Goal: Book appointment/travel/reservation

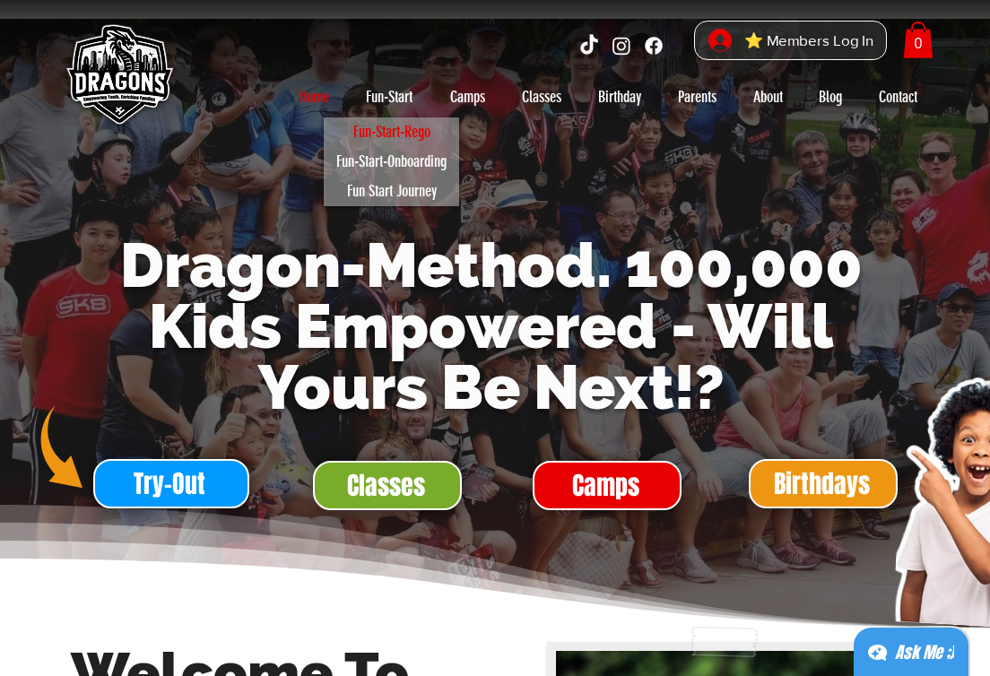
click at [380, 133] on p "Fun-Start-Rego" at bounding box center [391, 132] width 93 height 30
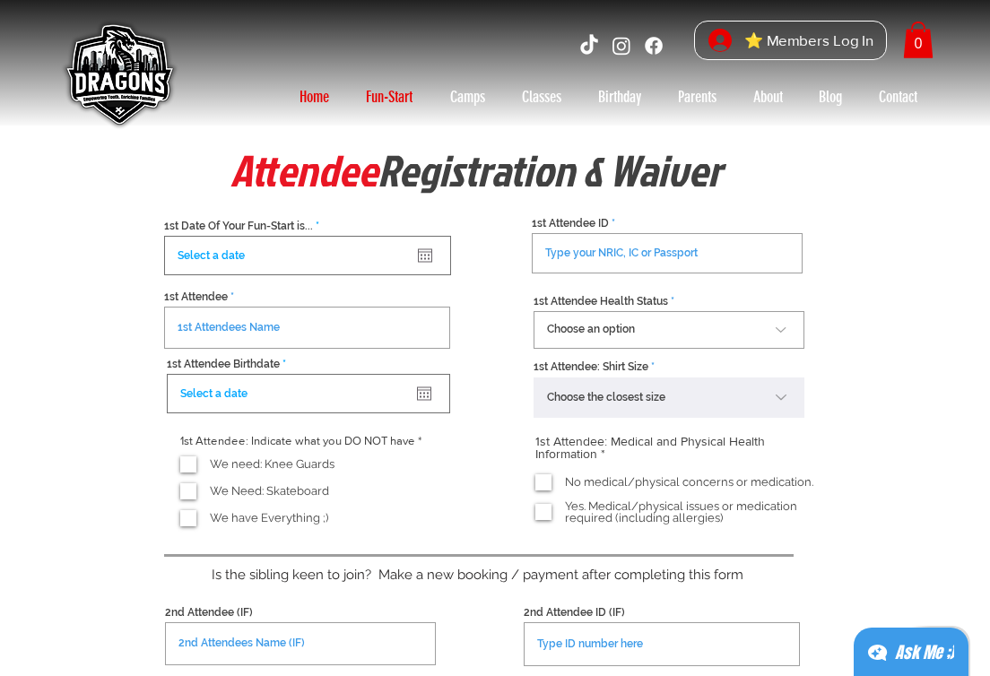
click at [310, 93] on p "Home" at bounding box center [315, 97] width 48 height 29
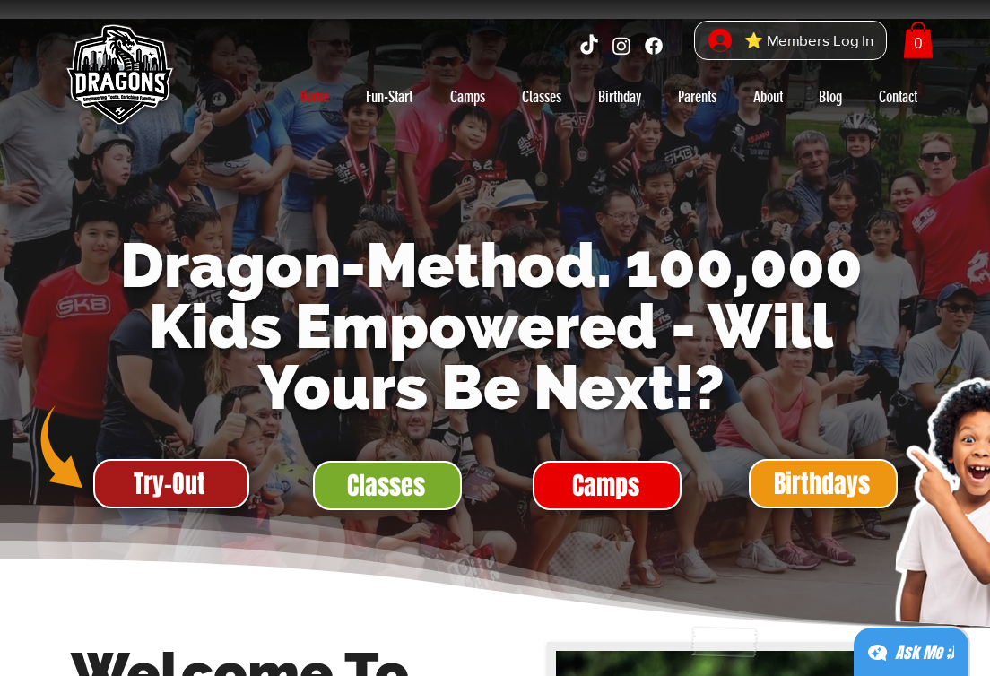
click at [190, 488] on span "Try-Out" at bounding box center [170, 483] width 72 height 35
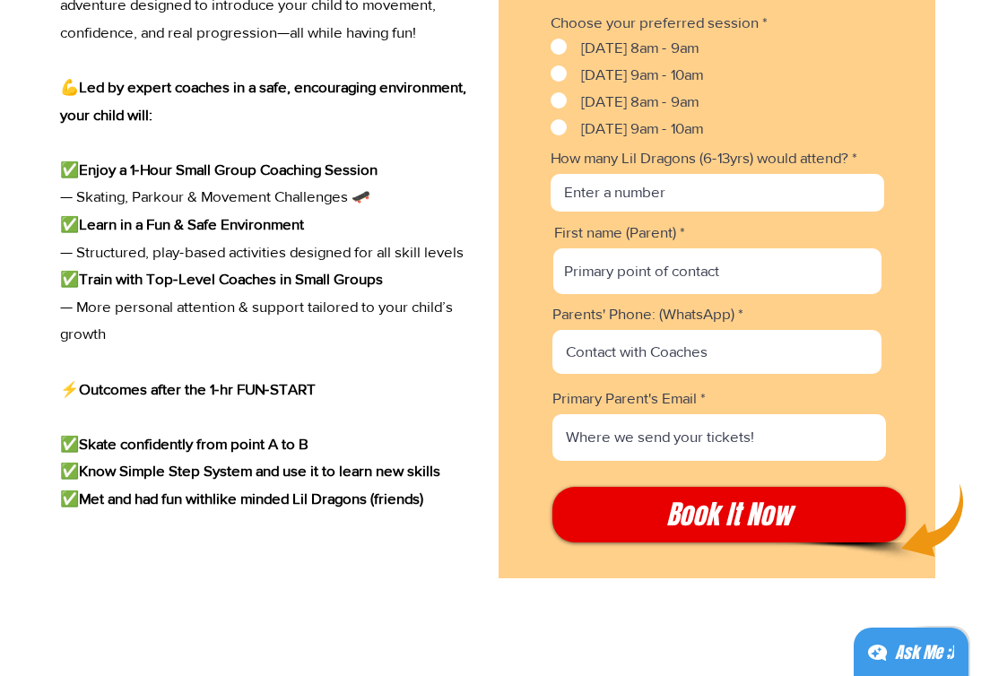
scroll to position [2561, 0]
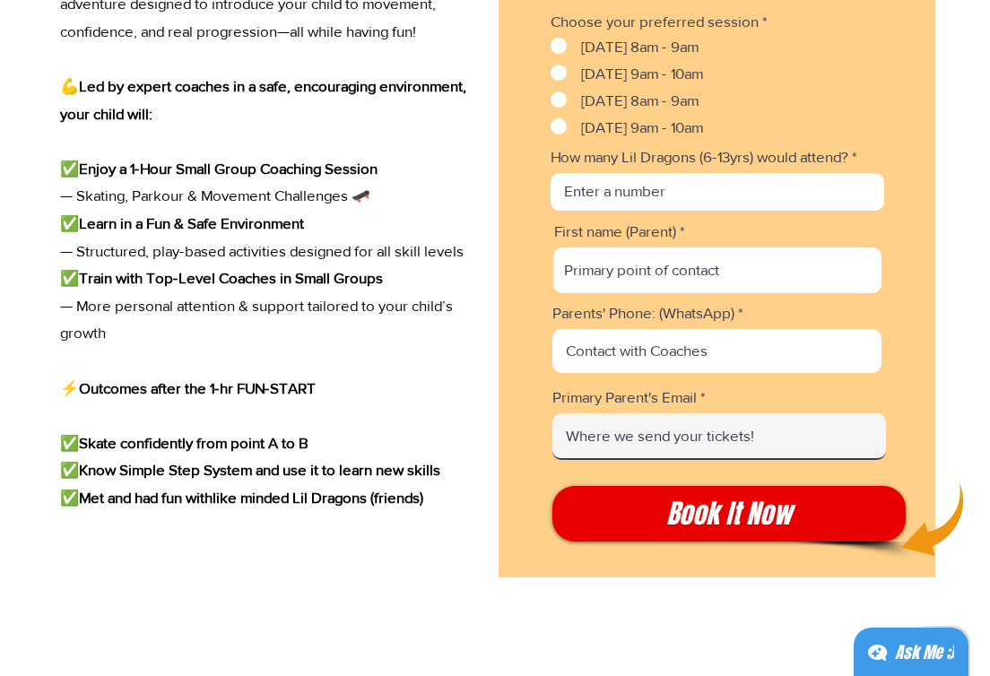
drag, startPoint x: 624, startPoint y: 457, endPoint x: 482, endPoint y: 514, distance: 153.7
click at [483, 514] on div "Your child is about to start an adventure of confidence, skill-building, and fu…" at bounding box center [495, 375] width 879 height 971
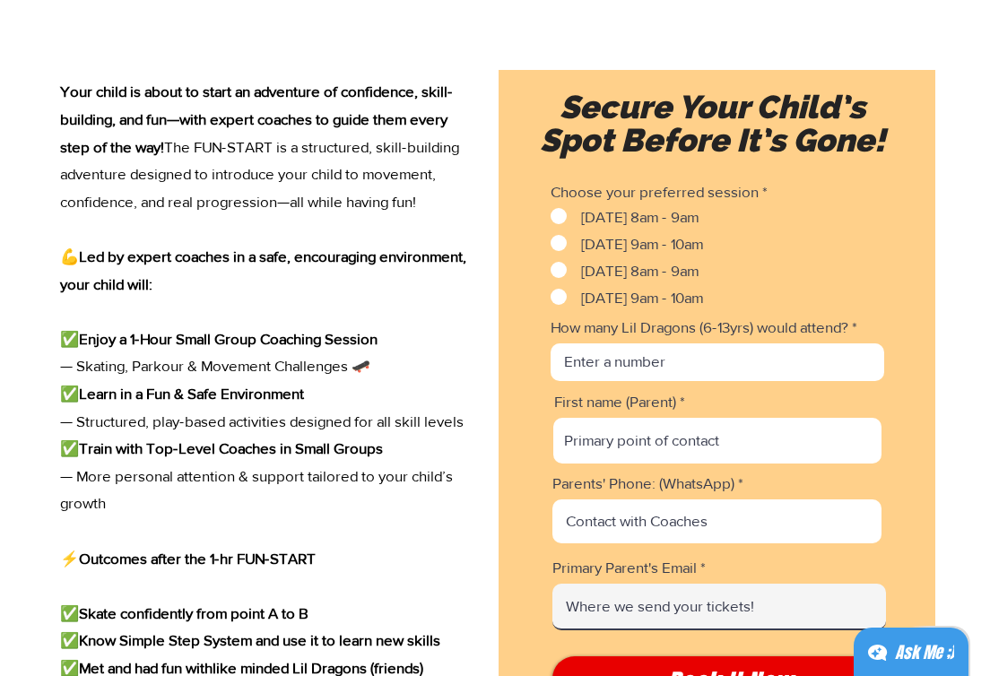
scroll to position [2374, 0]
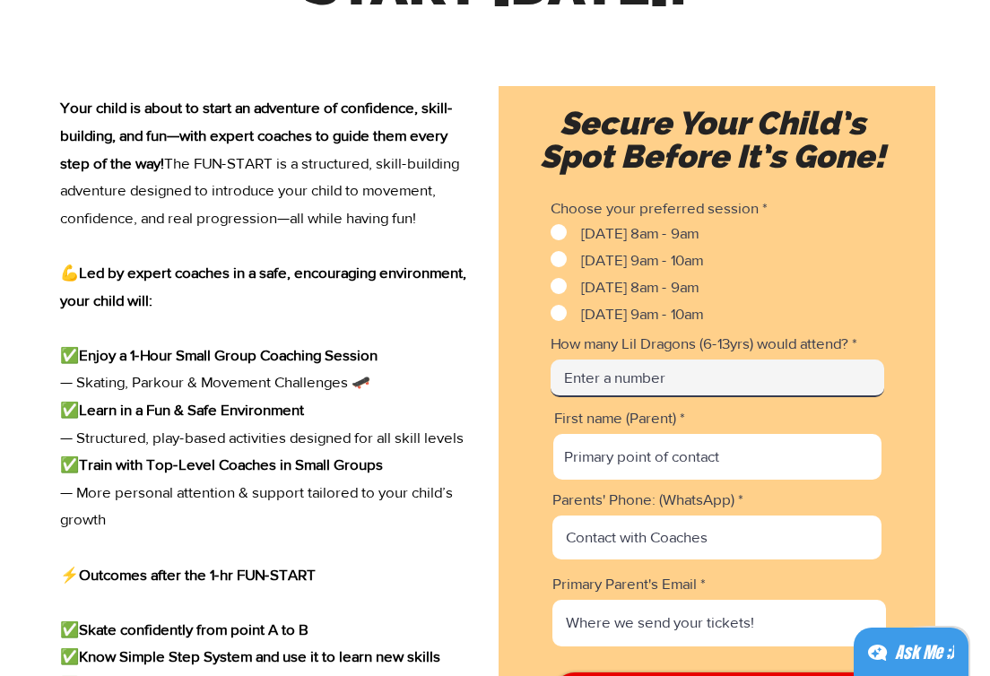
click at [621, 397] on input "How many Lil Dragons (6-13yrs) would attend?" at bounding box center [718, 379] width 334 height 38
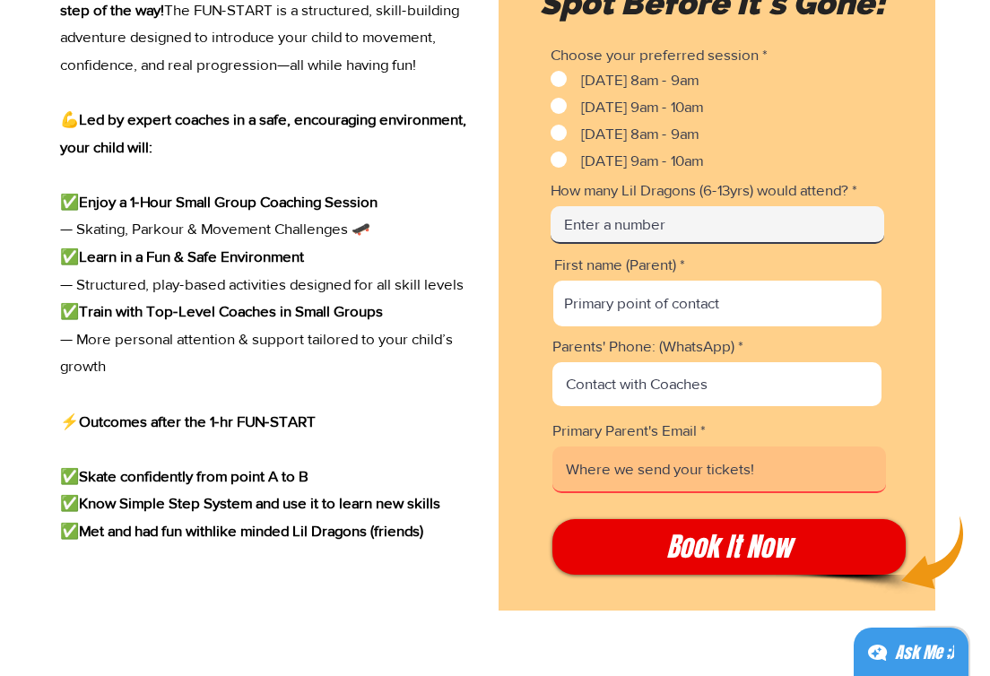
scroll to position [2537, 0]
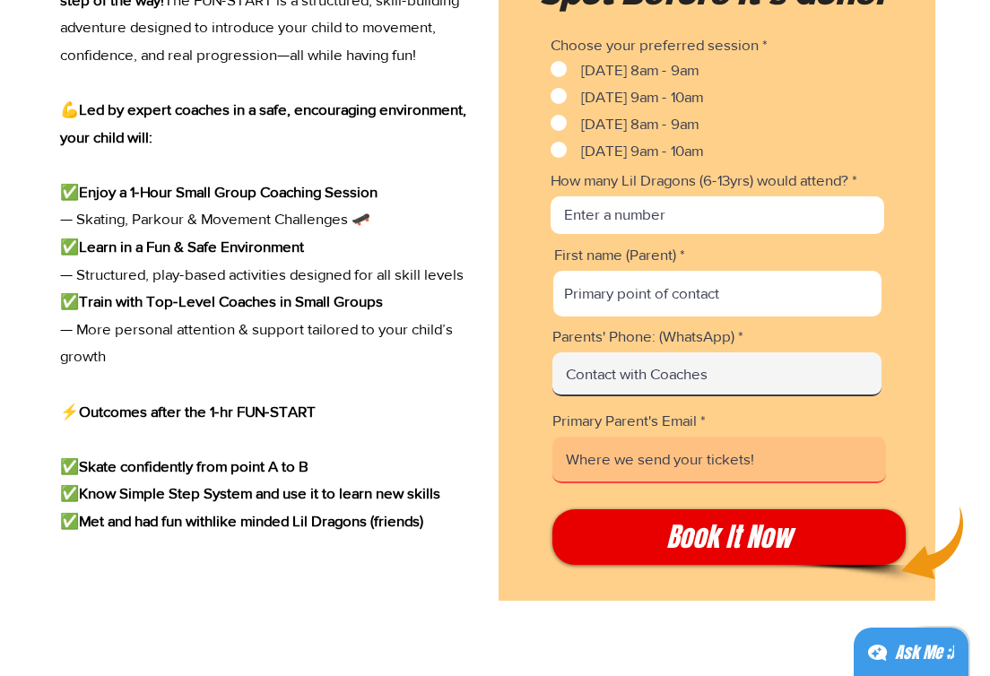
click at [662, 383] on input "Parents' Phone: (WhatsApp)" at bounding box center [716, 374] width 329 height 44
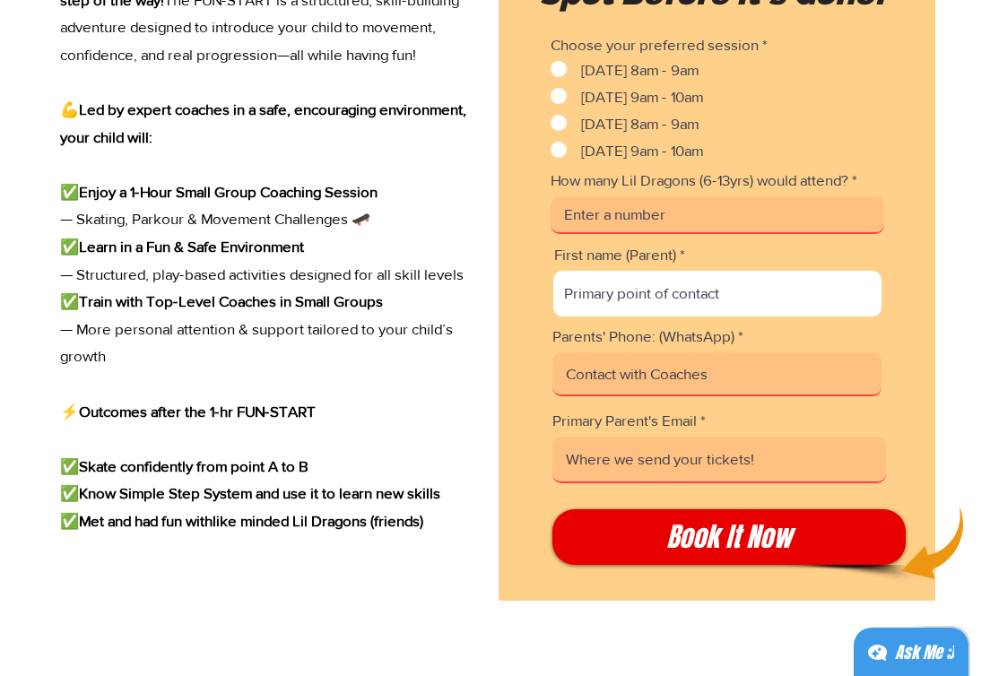
click at [653, 483] on input "Primary Parent's Email" at bounding box center [719, 460] width 334 height 47
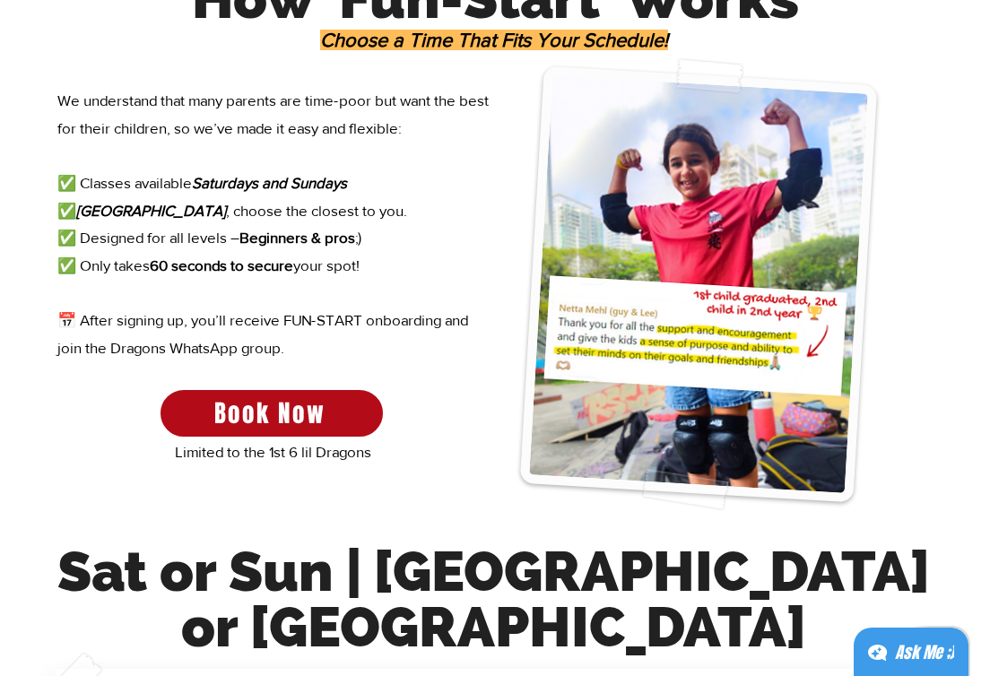
scroll to position [1108, 0]
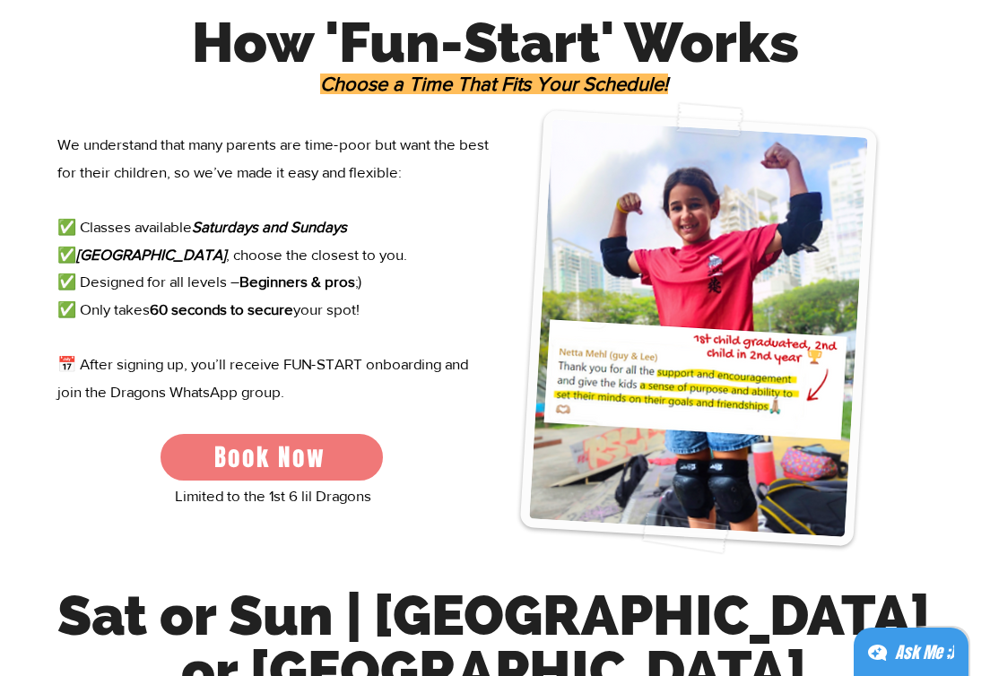
click at [330, 455] on span "Book Now" at bounding box center [272, 457] width 222 height 47
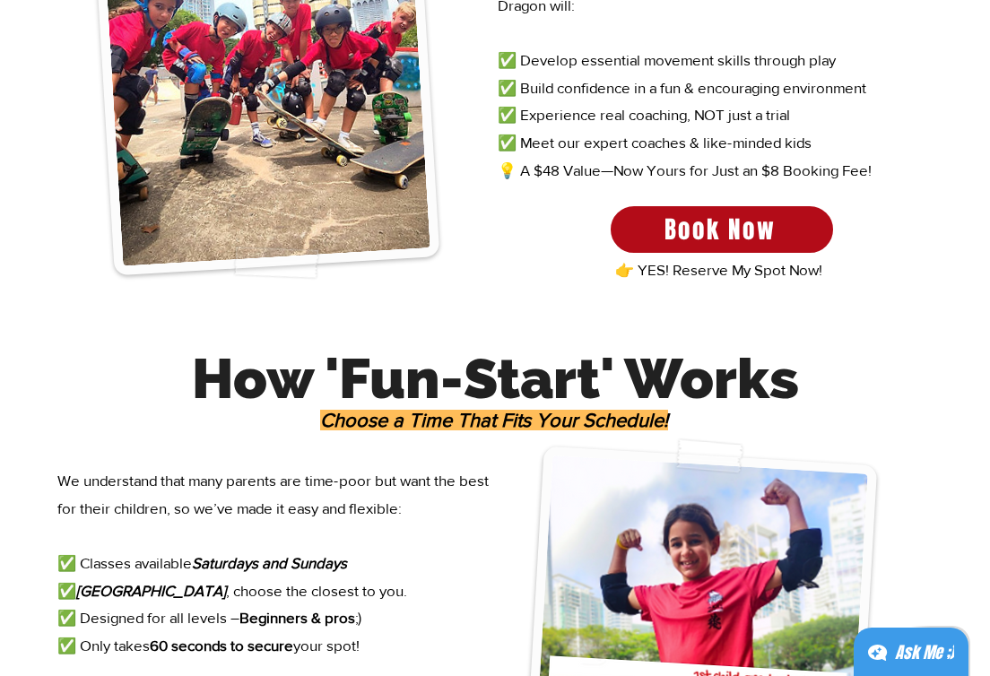
scroll to position [616, 0]
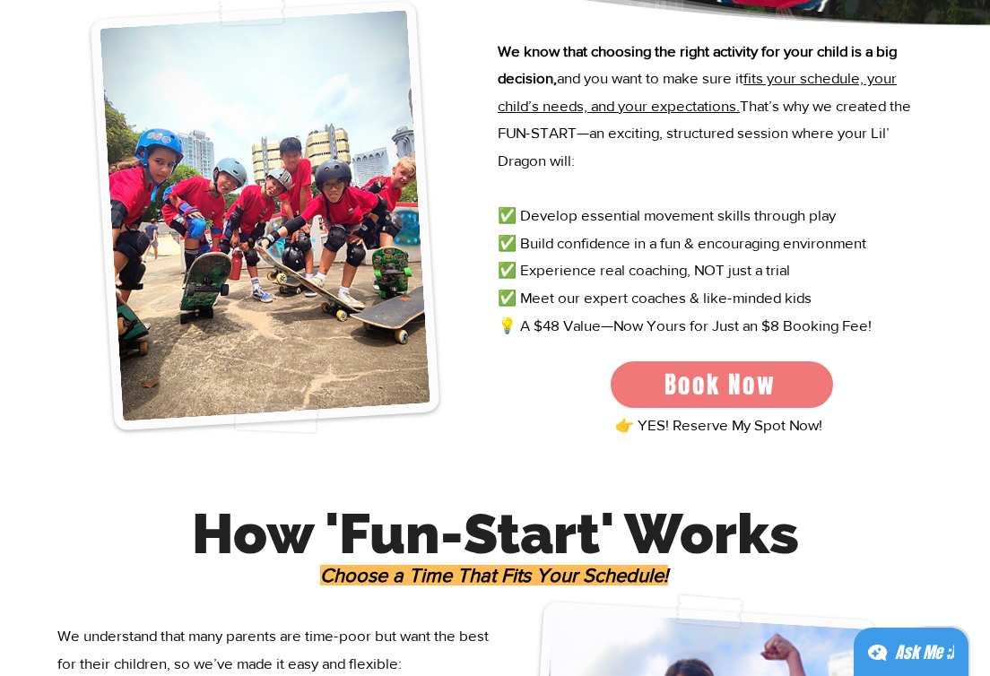
click at [691, 395] on span "Book Now" at bounding box center [721, 385] width 112 height 36
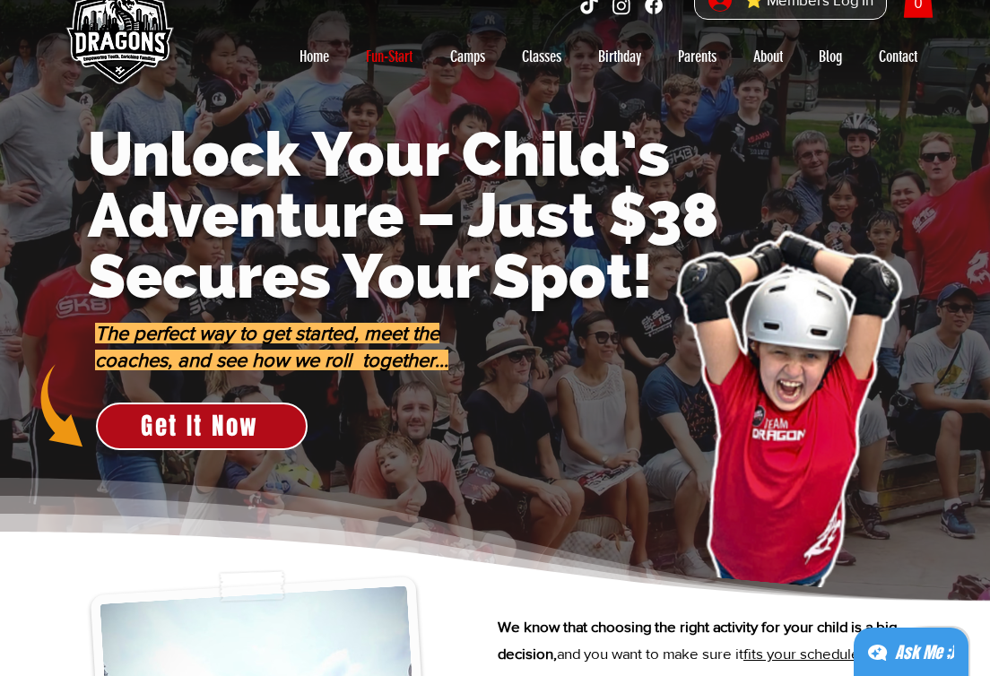
scroll to position [0, 0]
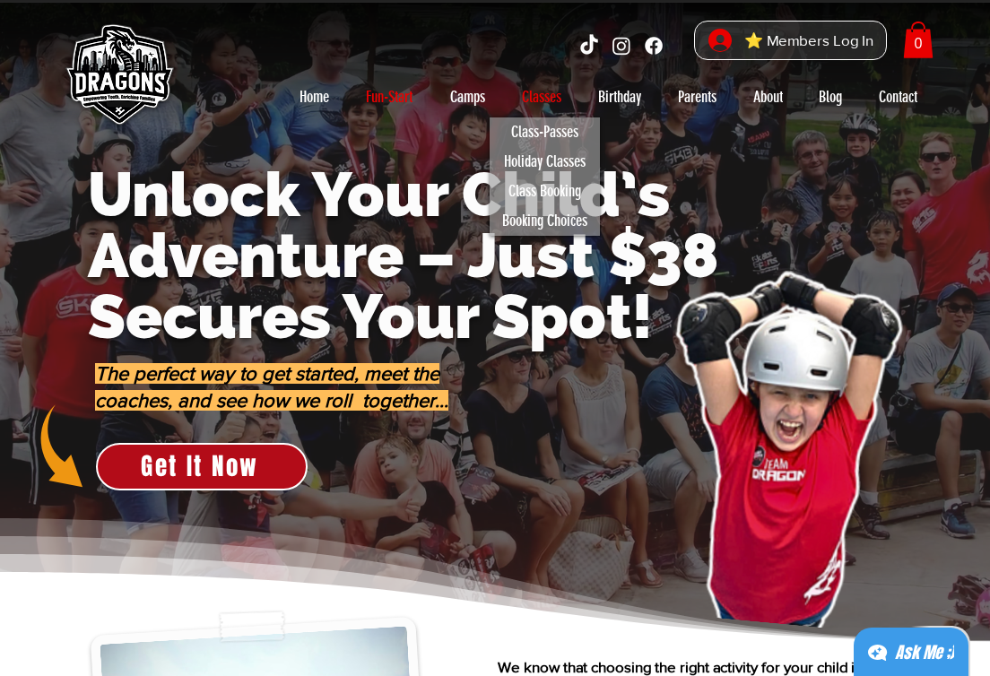
click at [551, 89] on p "Classes" at bounding box center [541, 97] width 57 height 29
click at [540, 224] on p "Booking Choices" at bounding box center [544, 221] width 101 height 30
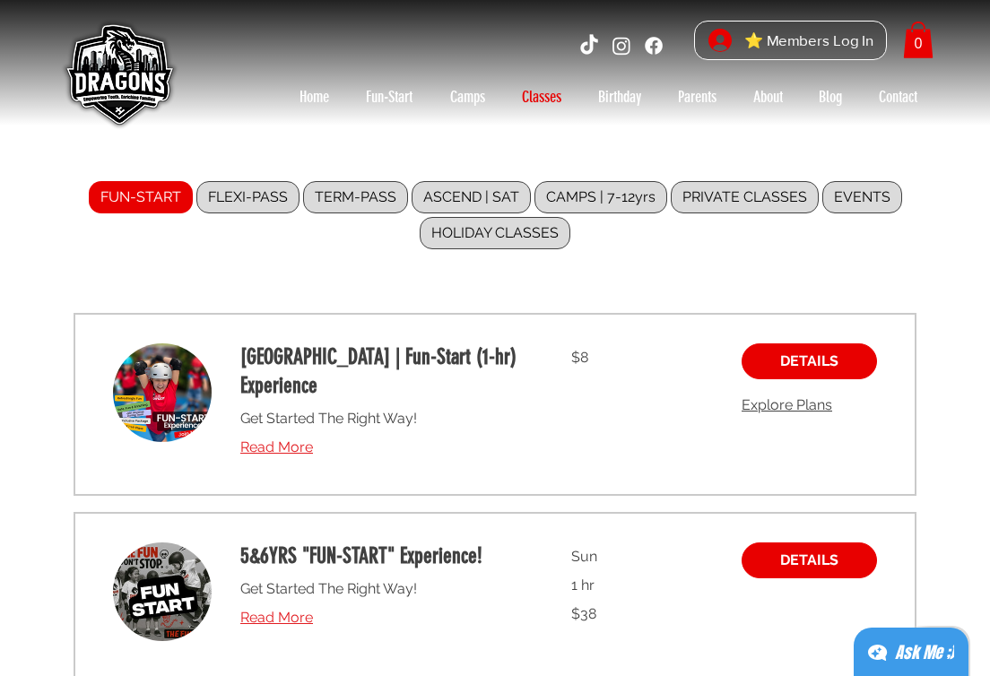
click at [328, 263] on div "FUN-START FLEXI-PASS TERM-PASS ASCEND | SAT CAMPS | 7-12yrs PRIVATE CLASSES EVE…" at bounding box center [495, 424] width 879 height 596
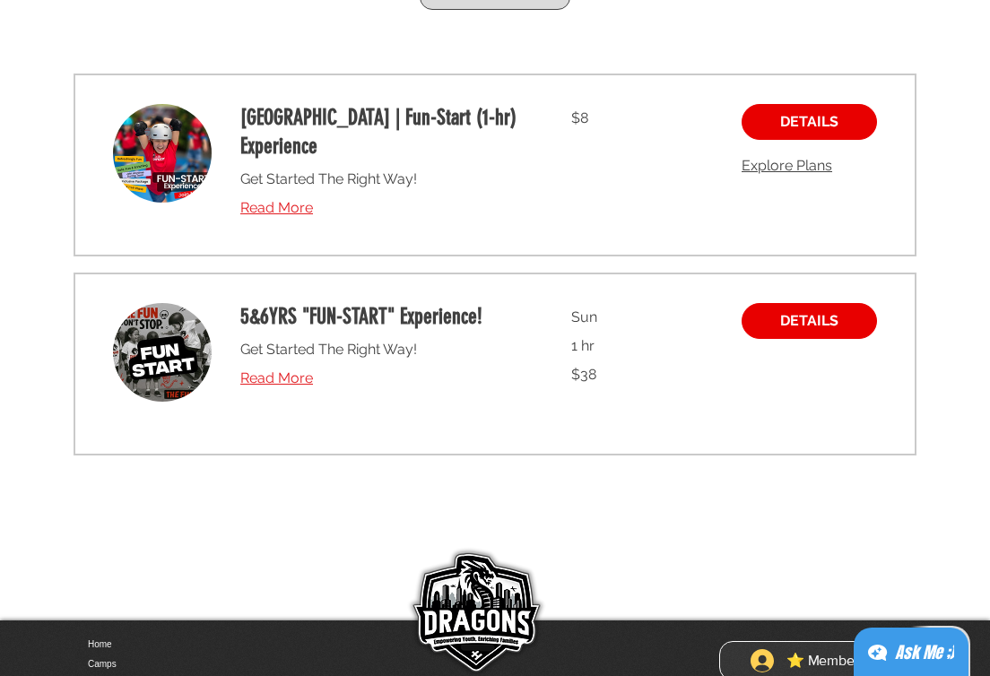
scroll to position [242, 0]
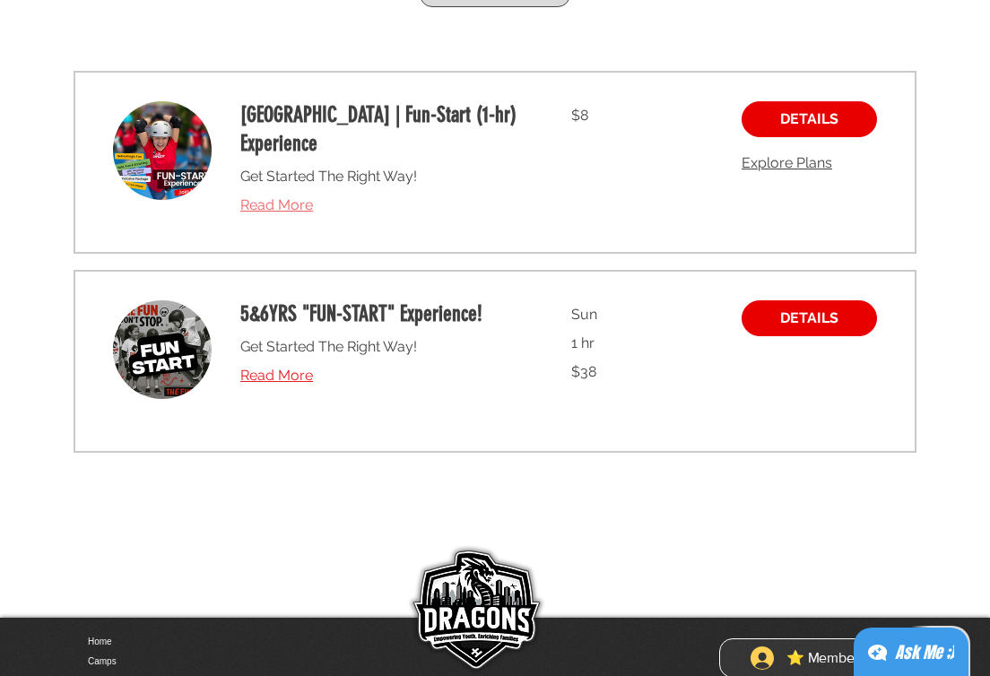
click at [291, 196] on span "Read More" at bounding box center [276, 204] width 73 height 17
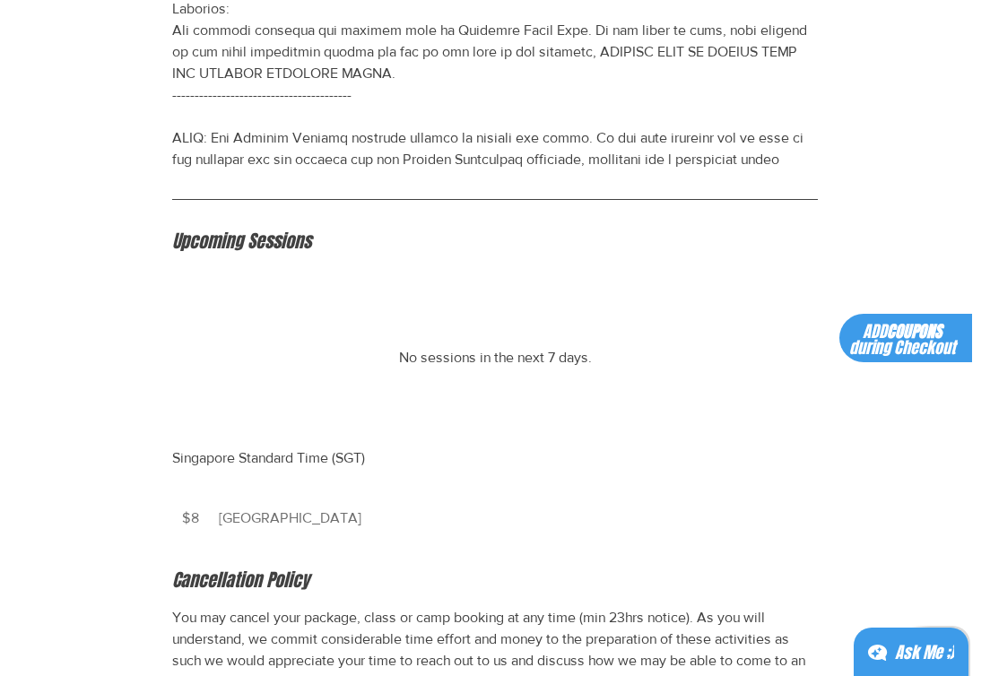
scroll to position [813, 0]
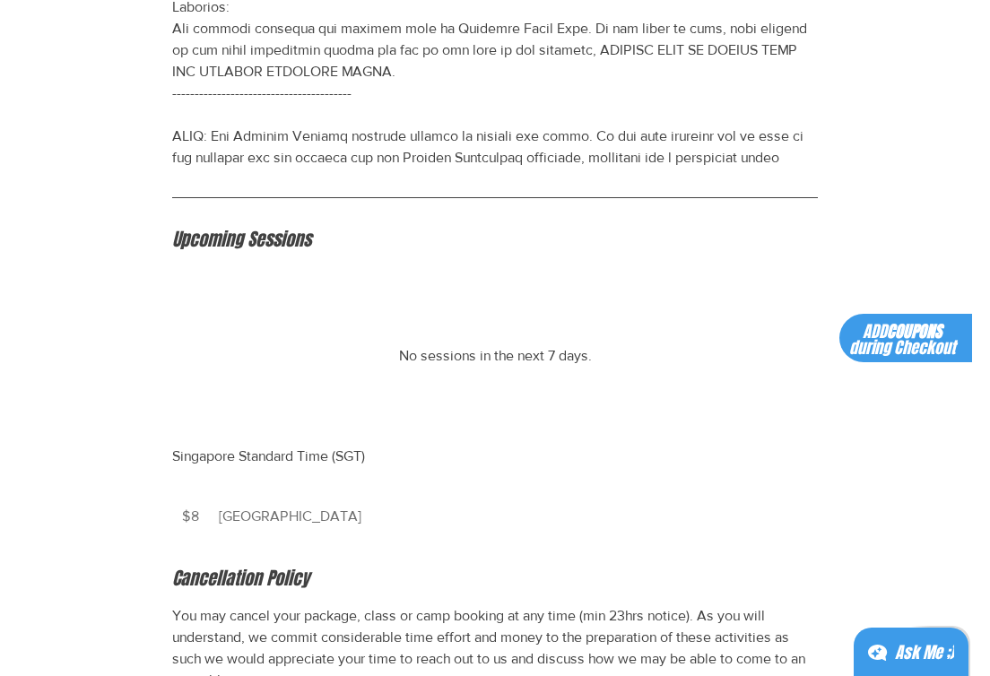
click at [926, 342] on span "ADD COUPONS during Checkout" at bounding box center [902, 339] width 106 height 39
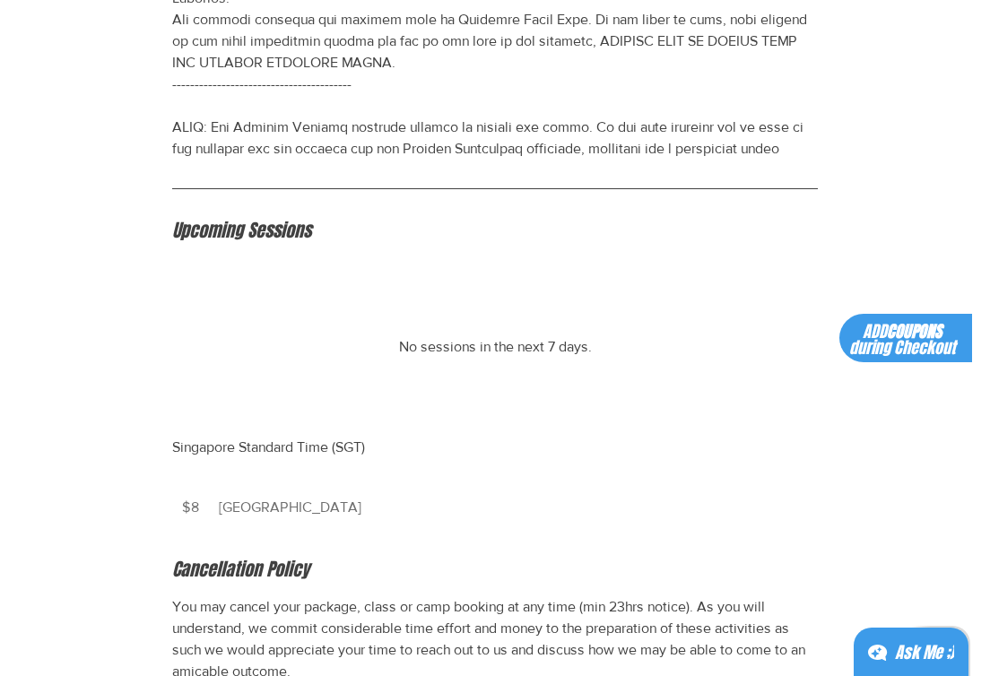
click at [503, 313] on span "No sessions in the next 7 days." at bounding box center [495, 346] width 250 height 127
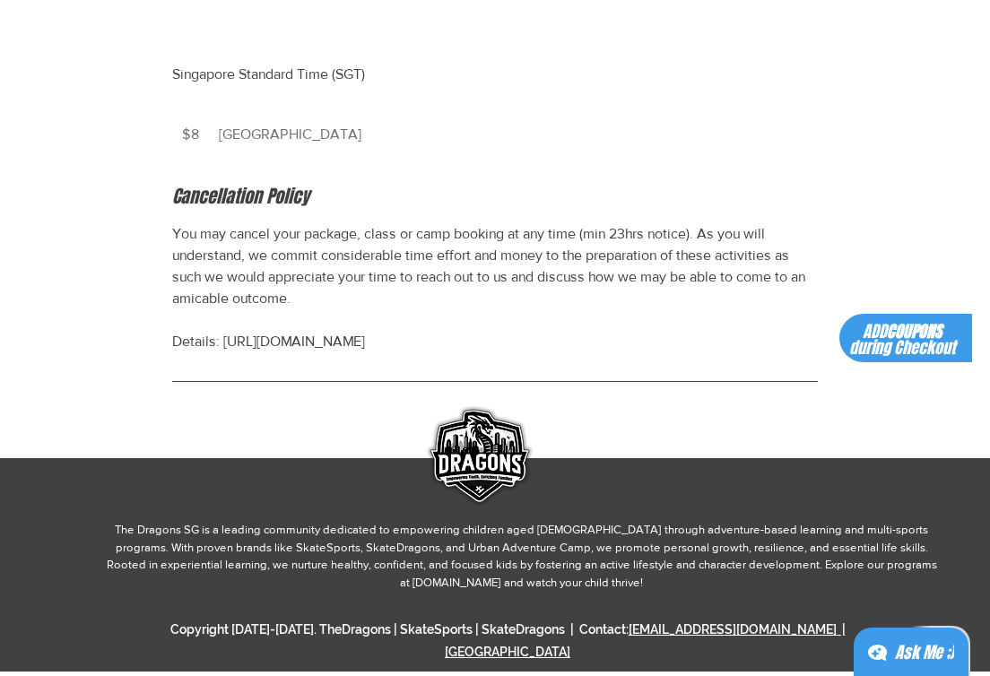
scroll to position [1193, 0]
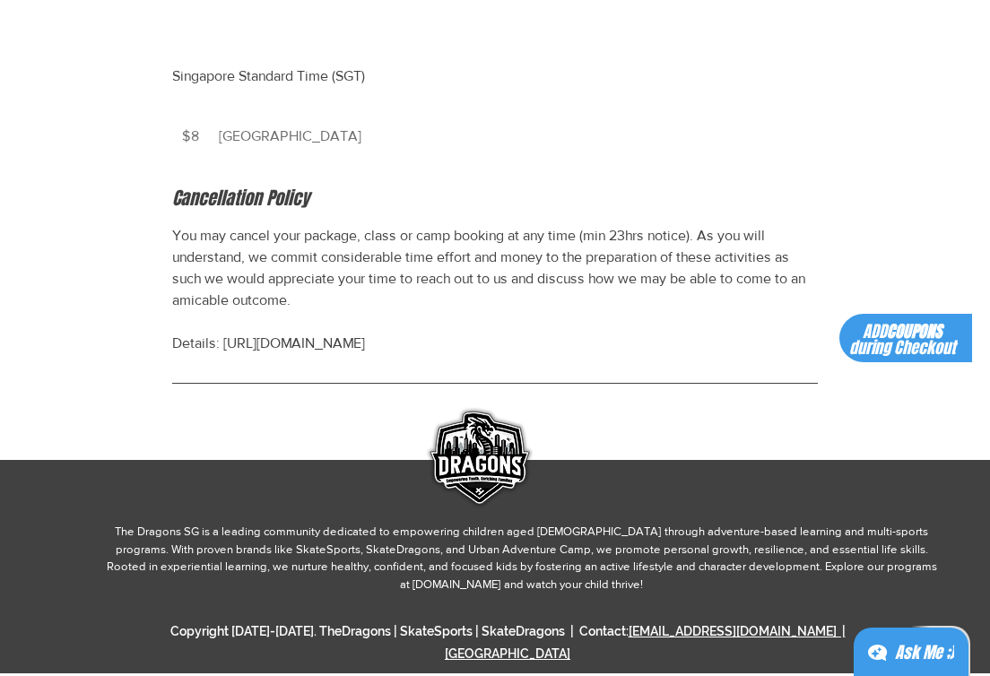
click at [504, 309] on p "You may cancel your package, class or camp booking at any time (min 23hrs notic…" at bounding box center [495, 289] width 646 height 129
click at [891, 341] on span "ADD COUPONS during Checkout" at bounding box center [902, 339] width 106 height 39
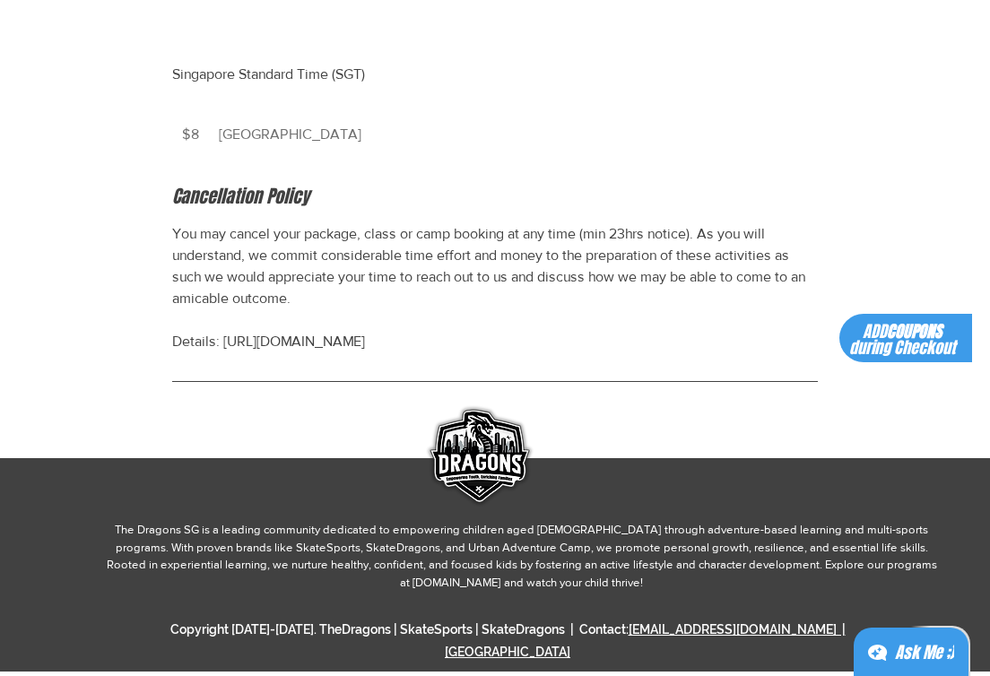
click at [909, 643] on div "Ask Me ;)" at bounding box center [924, 652] width 59 height 25
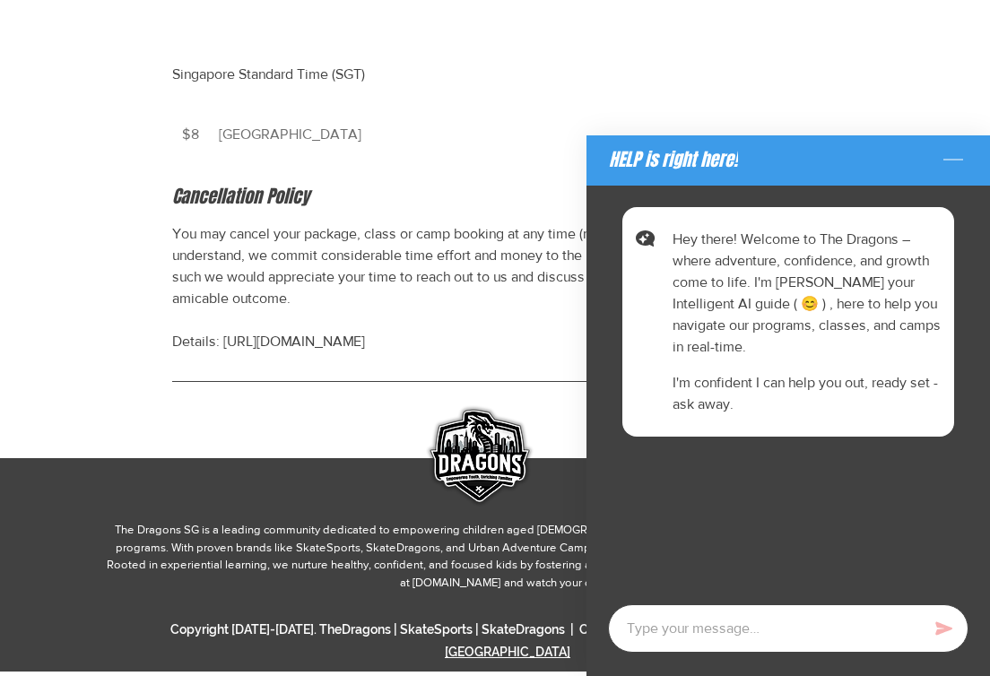
click at [738, 636] on textarea "Chat with AI assistant" at bounding box center [788, 629] width 361 height 48
type textarea "x"
type textarea "t"
type textarea "x"
type textarea "tr"
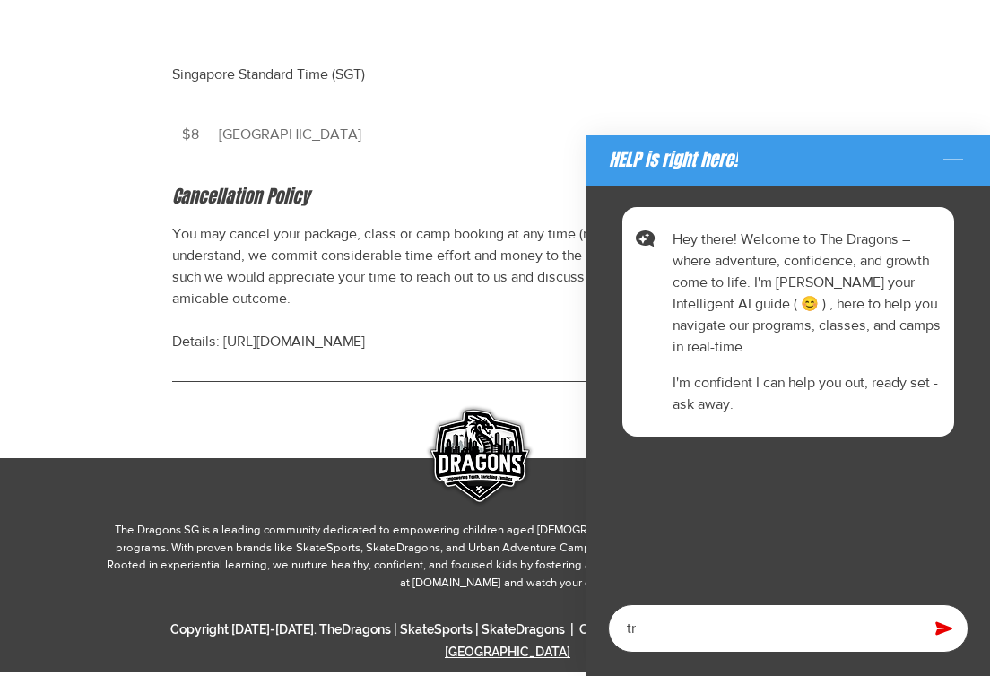
type textarea "x"
type textarea "tri"
type textarea "x"
type textarea "tria"
type textarea "x"
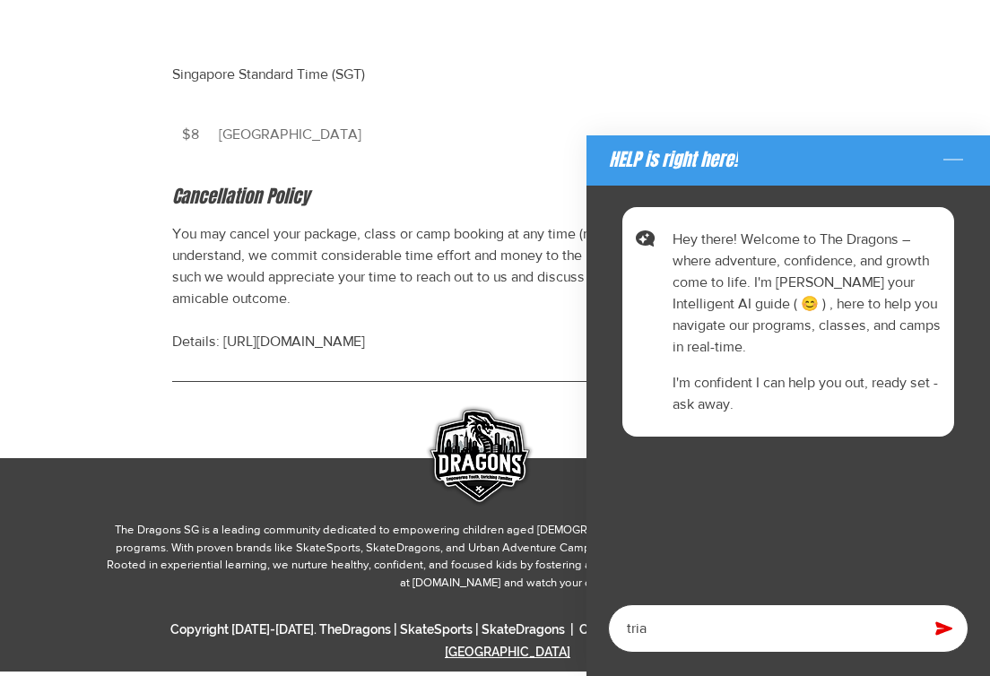
type textarea "trial"
type textarea "x"
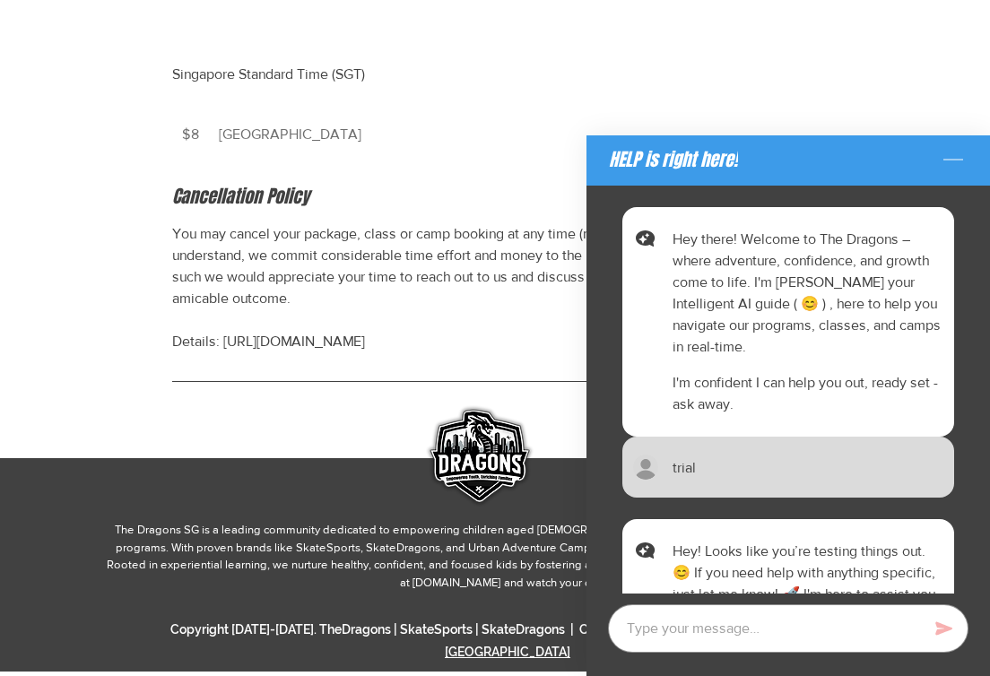
scroll to position [30, 0]
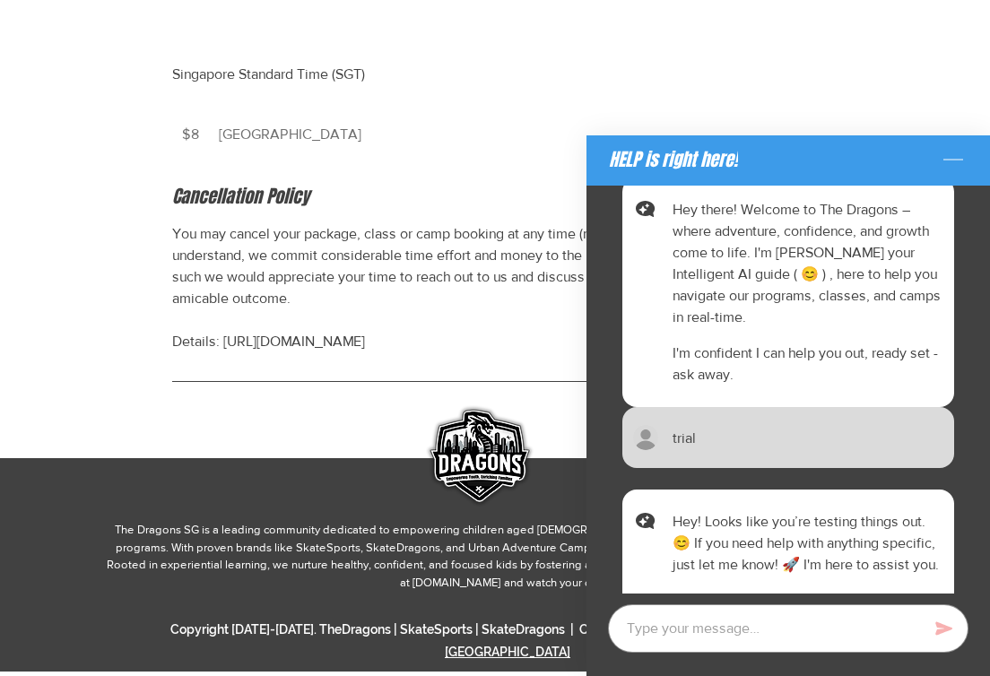
type textarea "x"
type textarea "t"
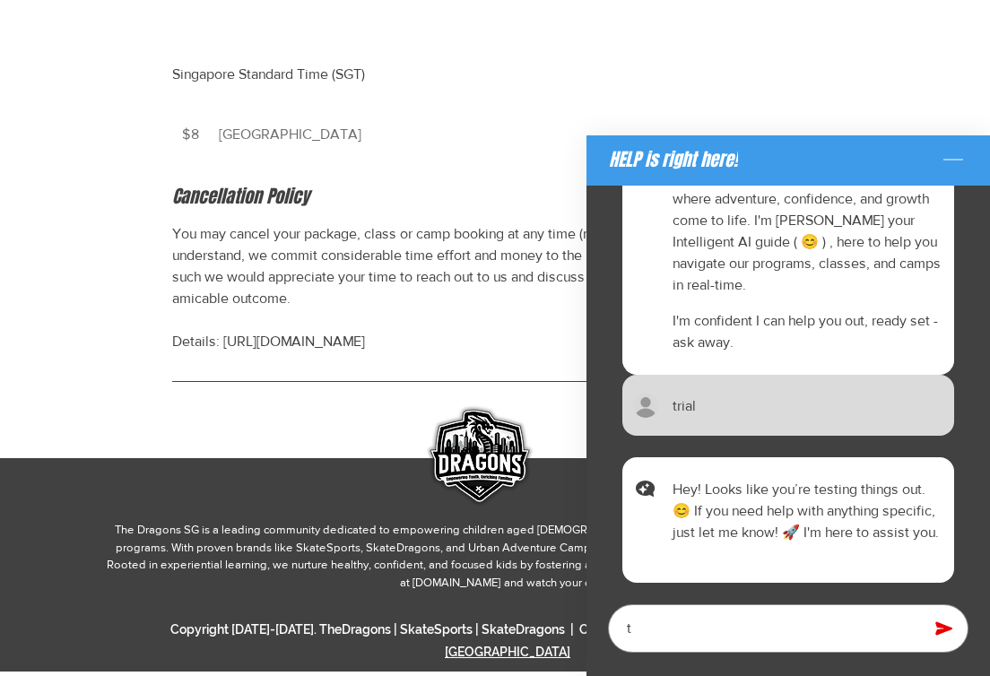
type textarea "x"
type textarea "tr"
type textarea "x"
type textarea "tri"
type textarea "x"
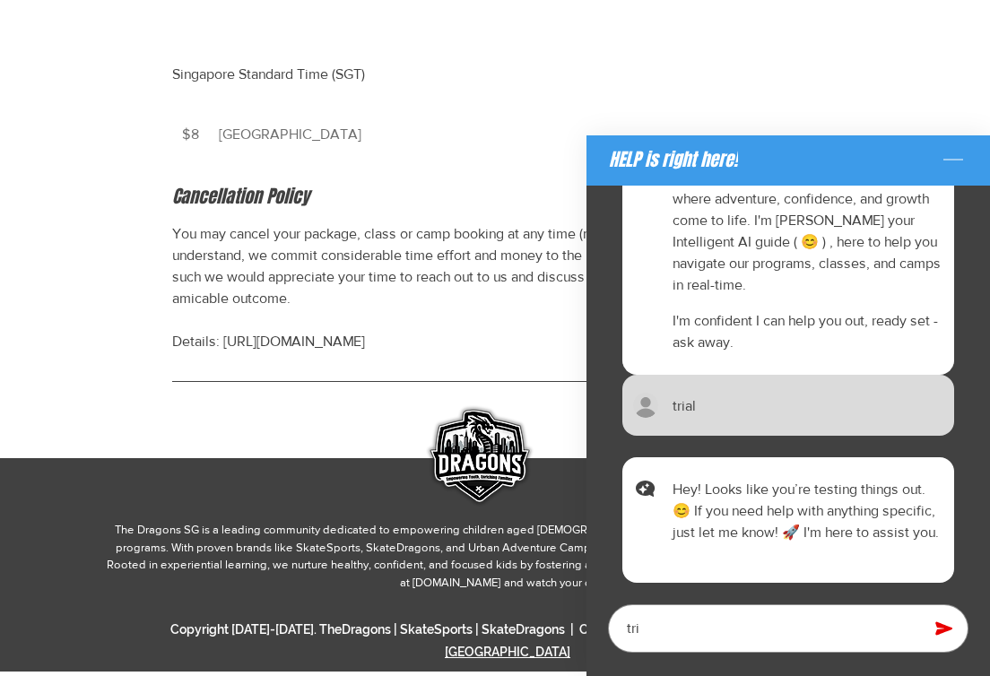
type textarea "tria"
type textarea "x"
type textarea "trial"
type textarea "x"
type textarea "trial"
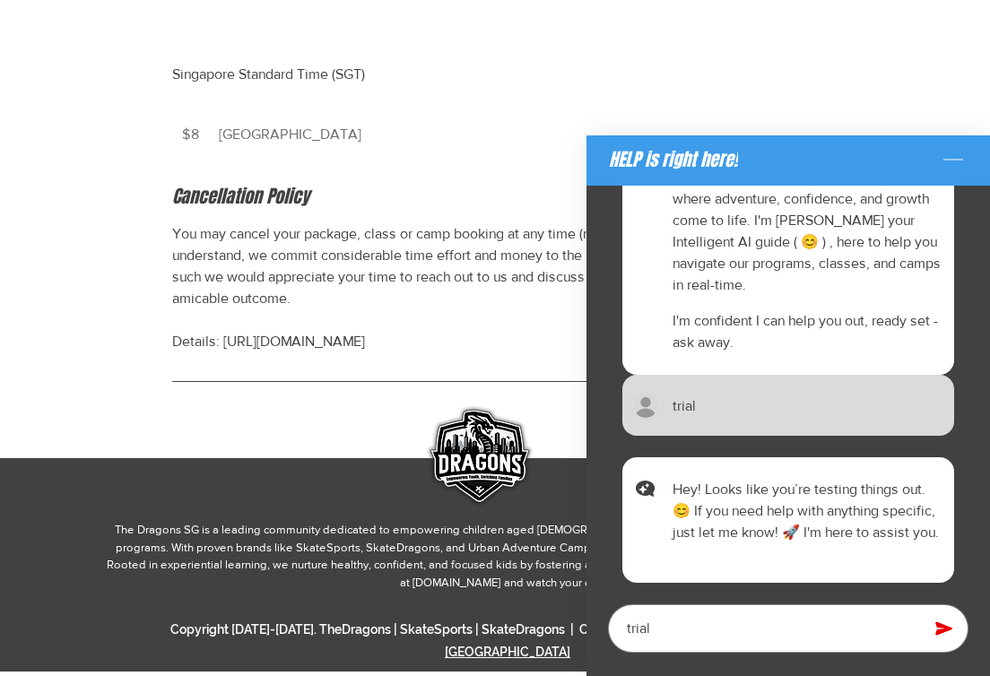
type textarea "x"
type textarea "trial l"
type textarea "x"
type textarea "trial la"
type textarea "x"
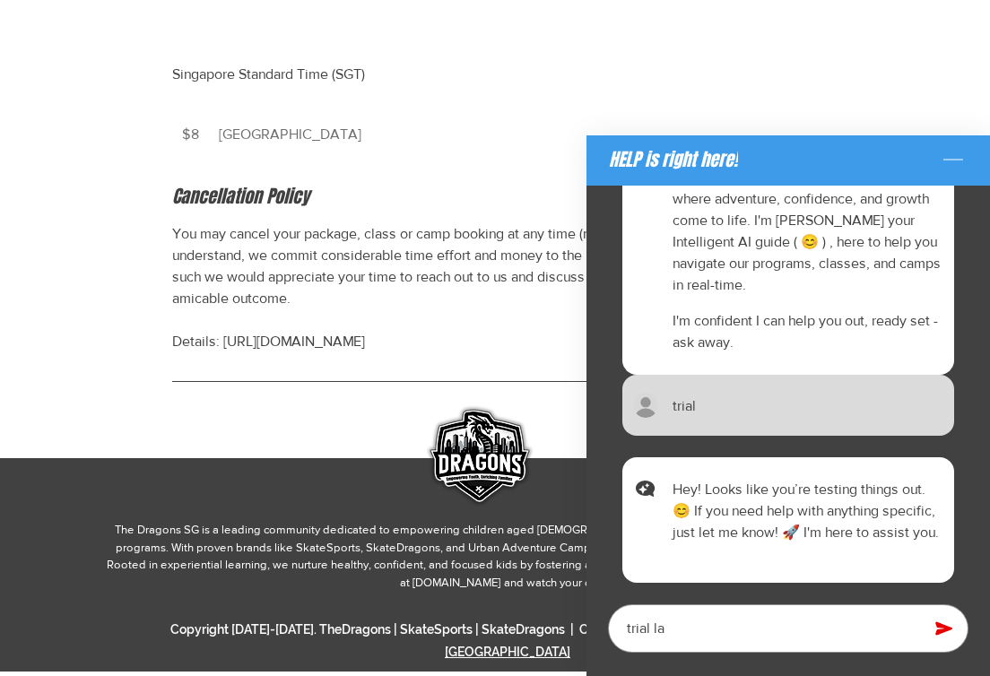
type textarea "trial lae"
type textarea "x"
type textarea "trial la"
type textarea "x"
type textarea "trial l"
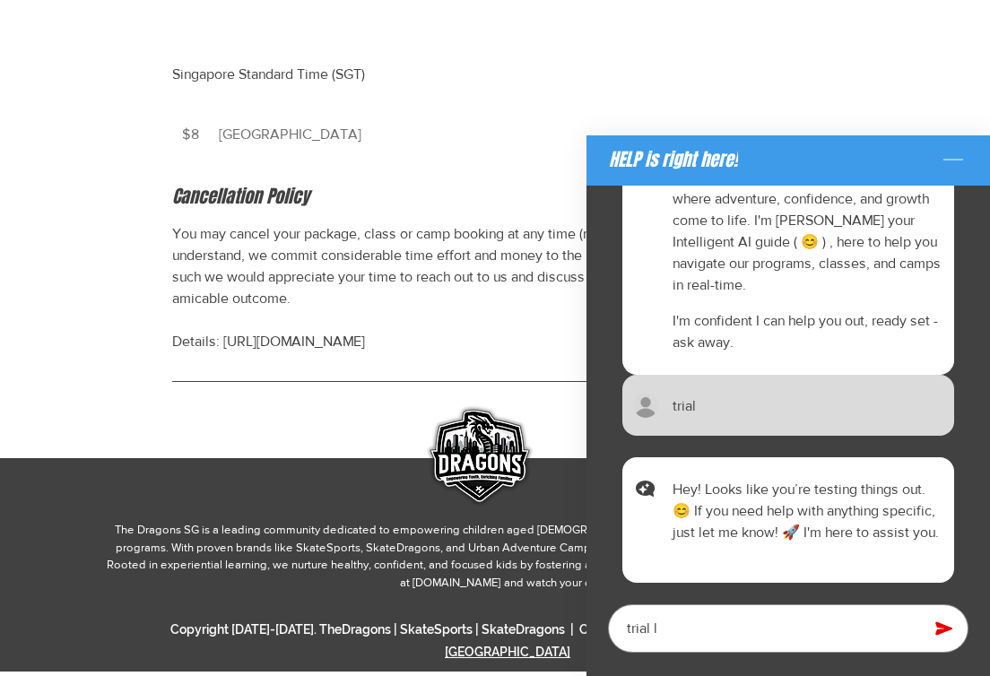
type textarea "x"
type textarea "trial le"
type textarea "x"
type textarea "trial les"
type textarea "x"
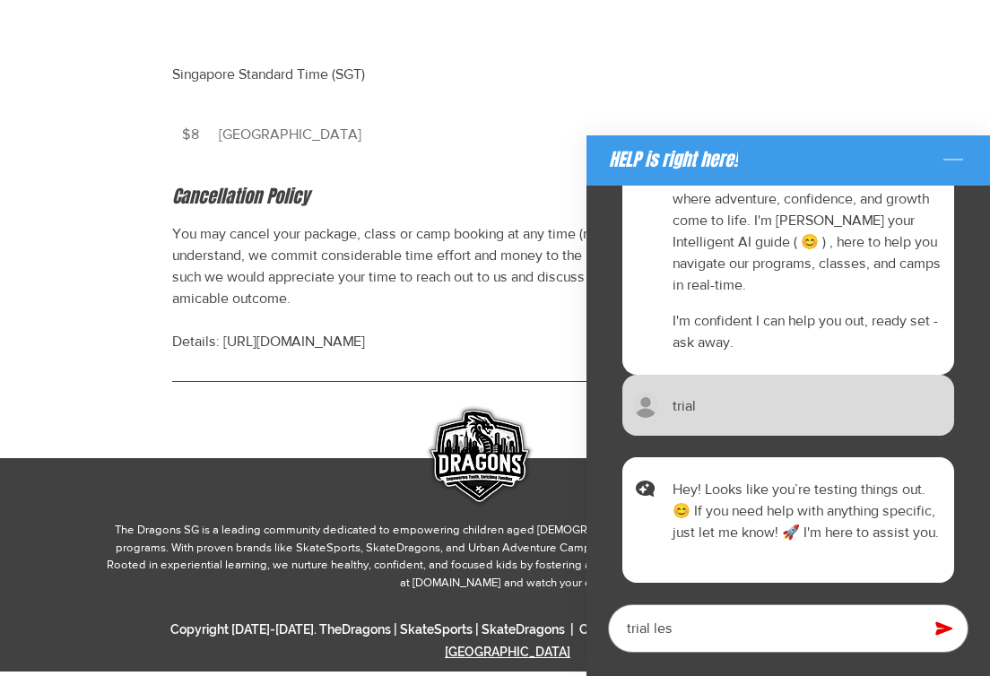
type textarea "trial less"
type textarea "x"
type textarea "trial lesso"
type textarea "x"
type textarea "trial lesson"
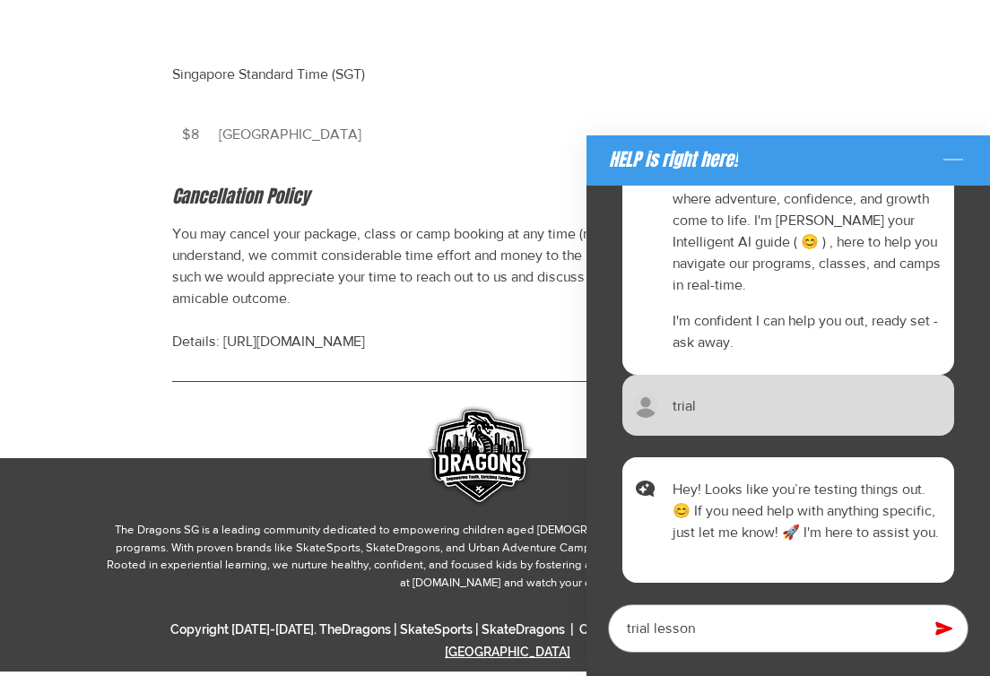
type textarea "x"
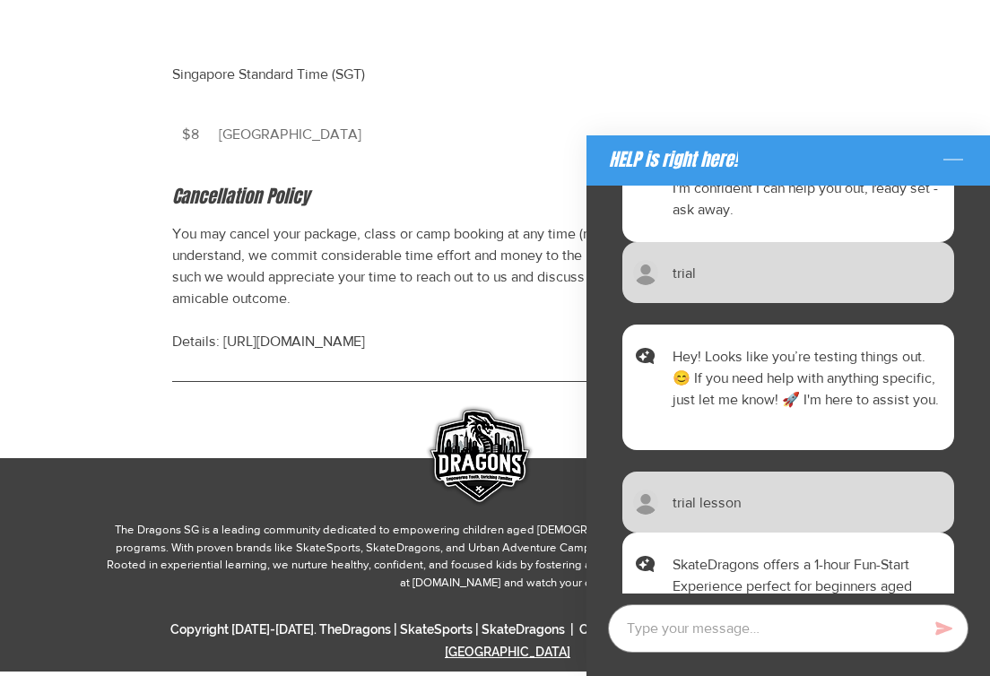
scroll to position [849, 0]
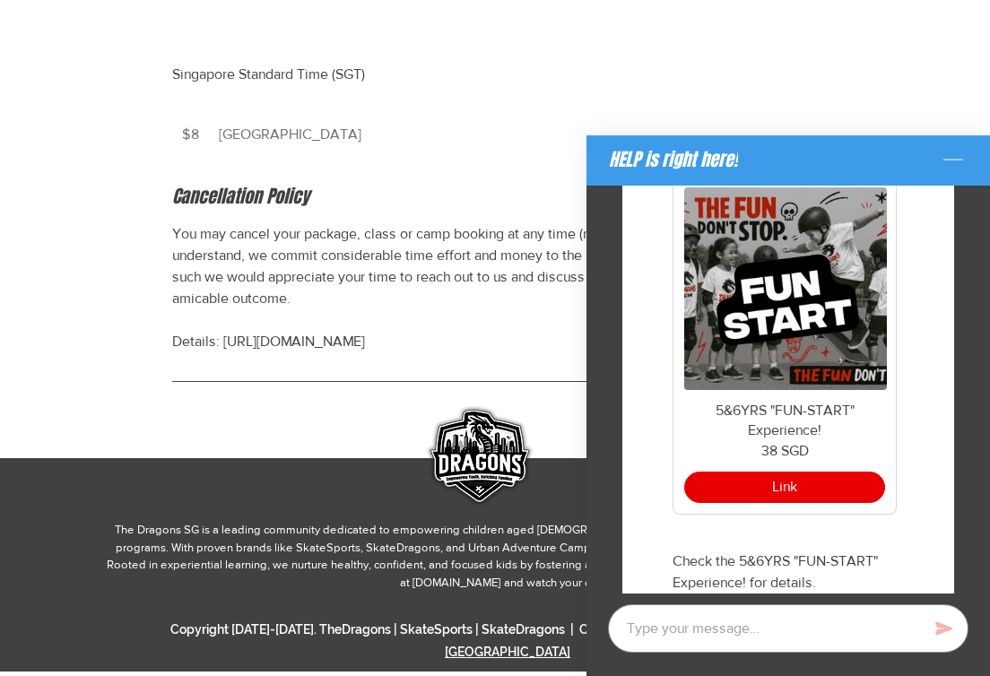
click at [705, 318] on img "HELP is right here! answer: SkateDragons offers a 1-hour Fun-Start Experience p…" at bounding box center [785, 288] width 203 height 203
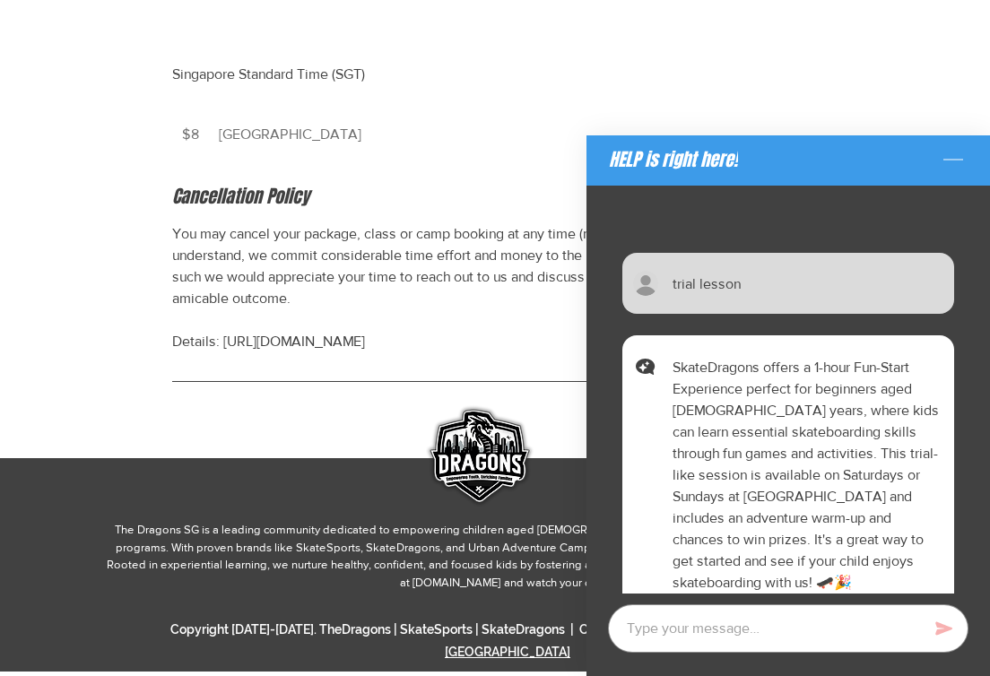
scroll to position [882, 0]
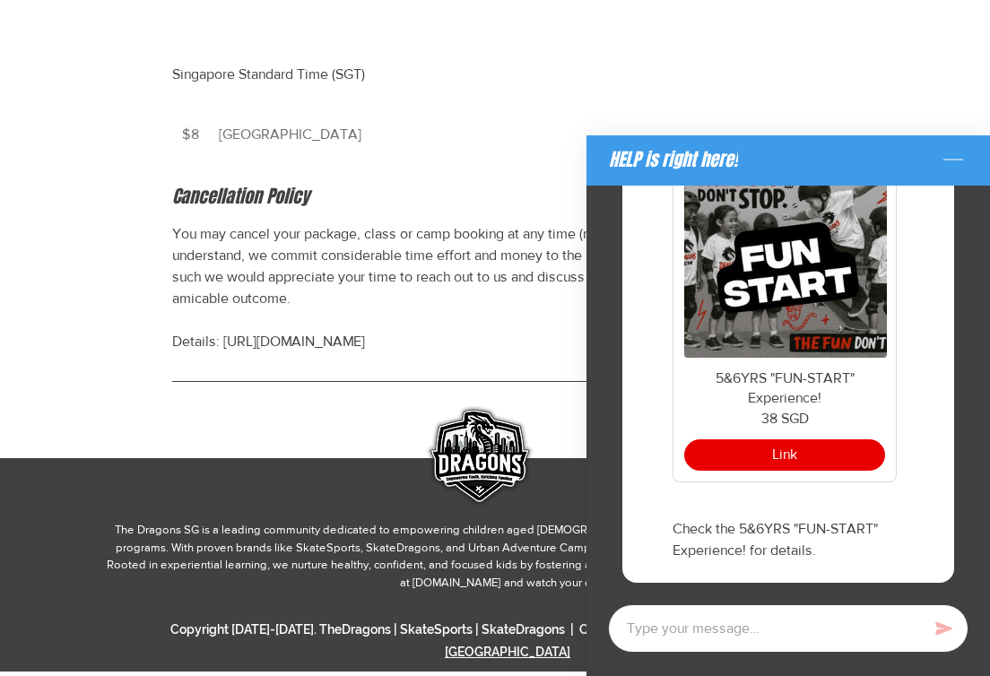
click at [767, 634] on textarea "Chat with AI assistant" at bounding box center [788, 629] width 361 height 48
type textarea "x"
type textarea "1"
type textarea "x"
type textarea "11"
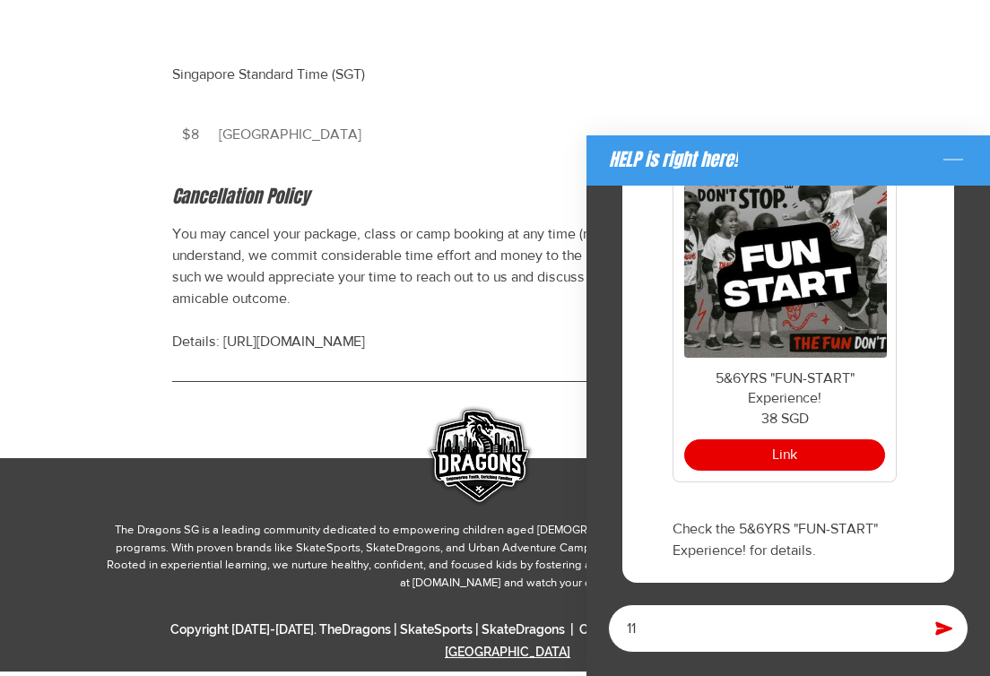
type textarea "x"
type textarea "11"
type textarea "x"
type textarea "11 y"
type textarea "x"
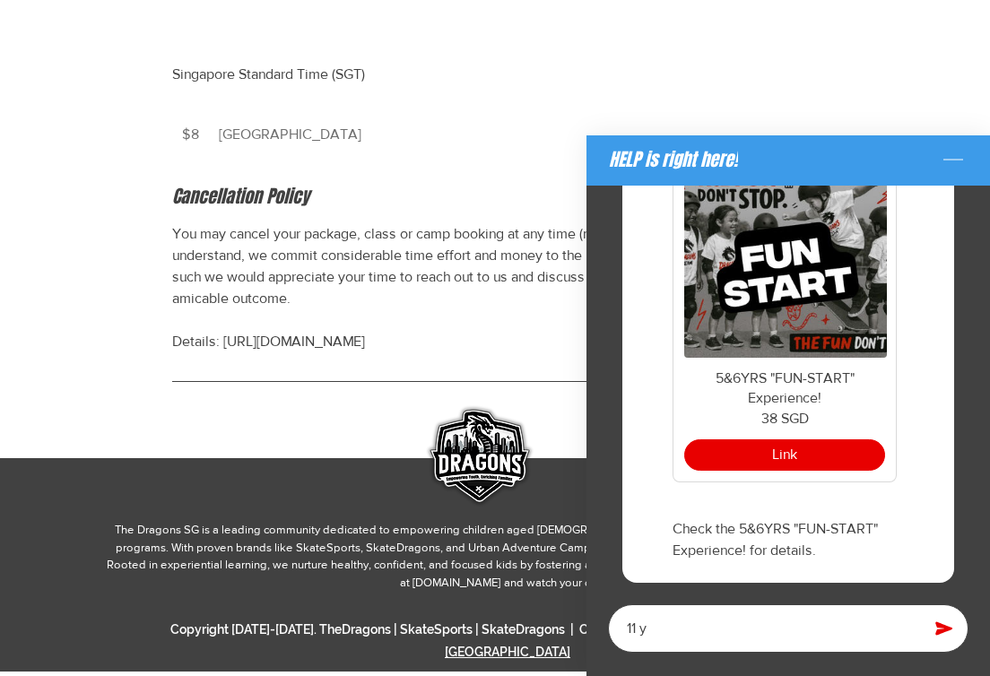
type textarea "11 ye"
type textarea "x"
type textarea "11 yea"
type textarea "x"
type textarea "11 year"
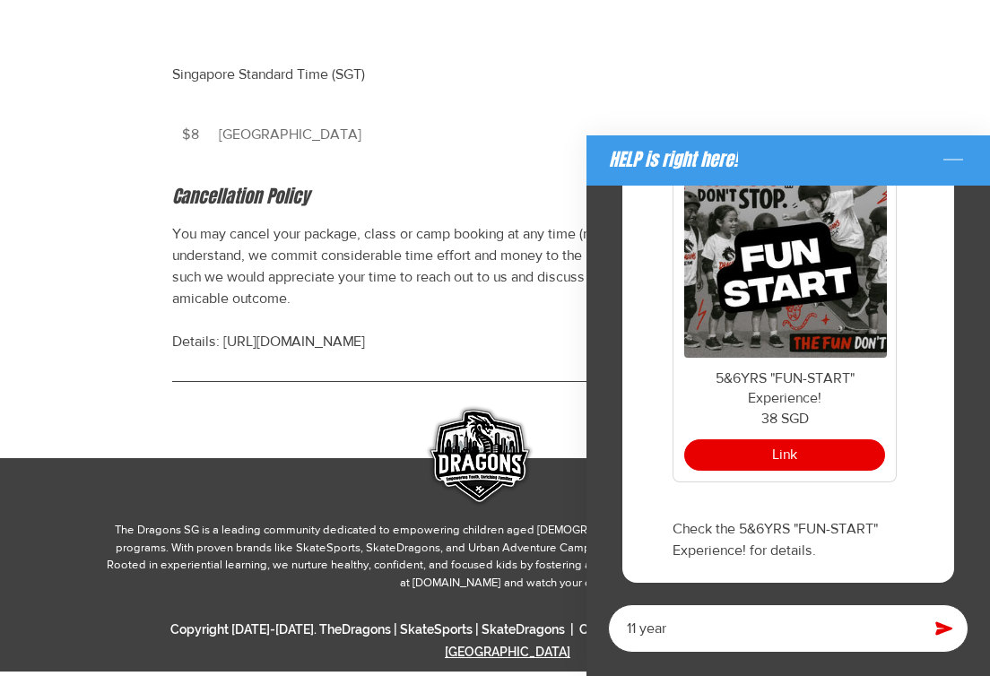
type textarea "x"
type textarea "11 years"
type textarea "x"
type textarea "[DEMOGRAPHIC_DATA]"
type textarea "x"
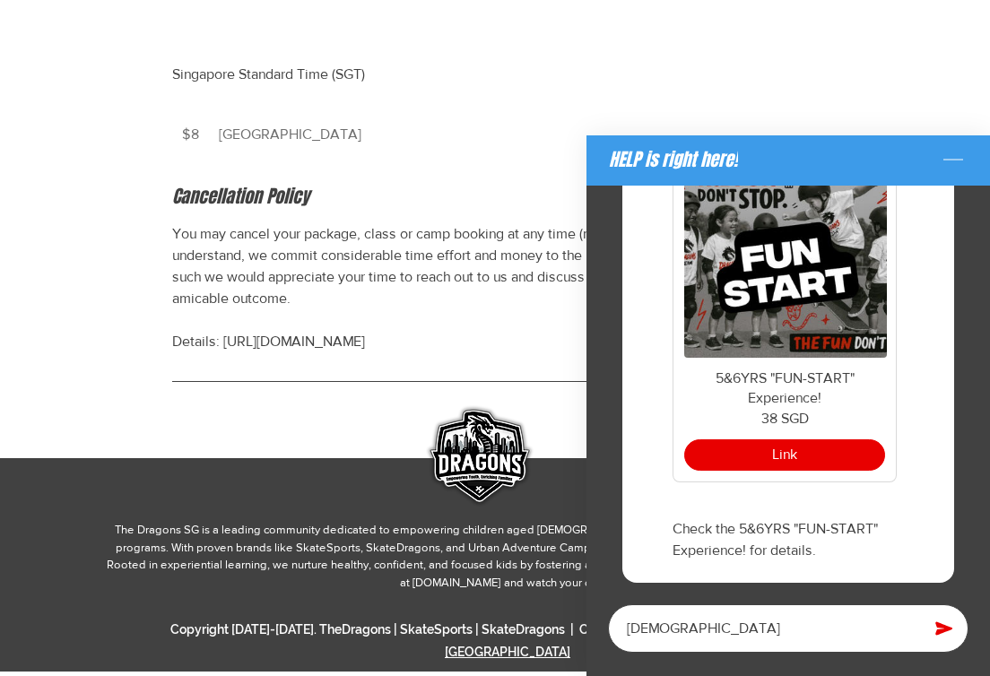
type textarea "11 years ol"
type textarea "x"
type textarea "[DEMOGRAPHIC_DATA]"
type textarea "x"
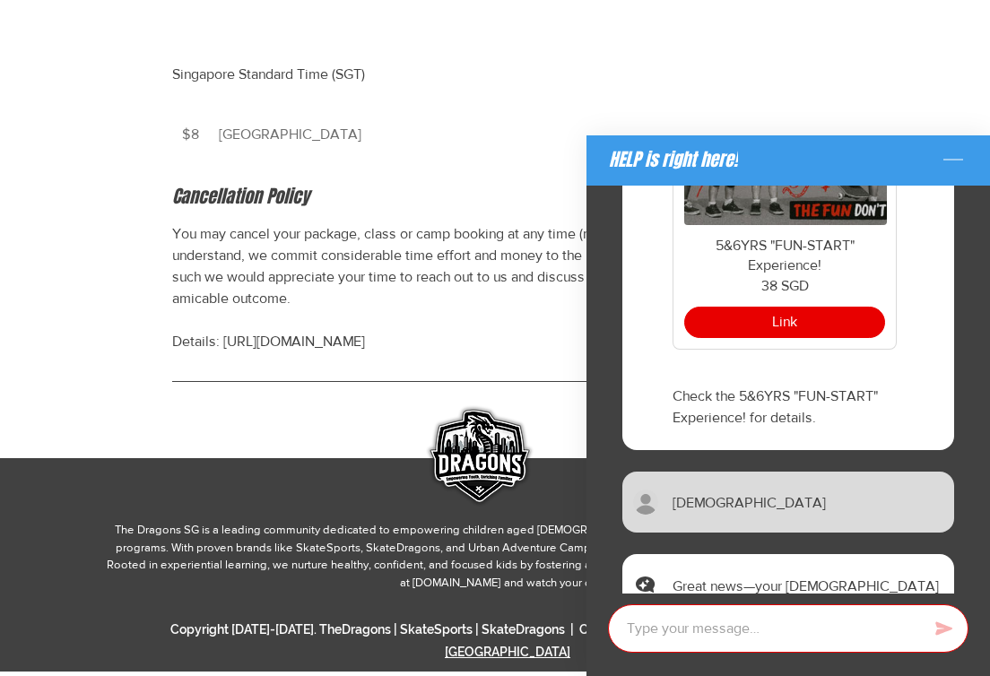
scroll to position [1208, 0]
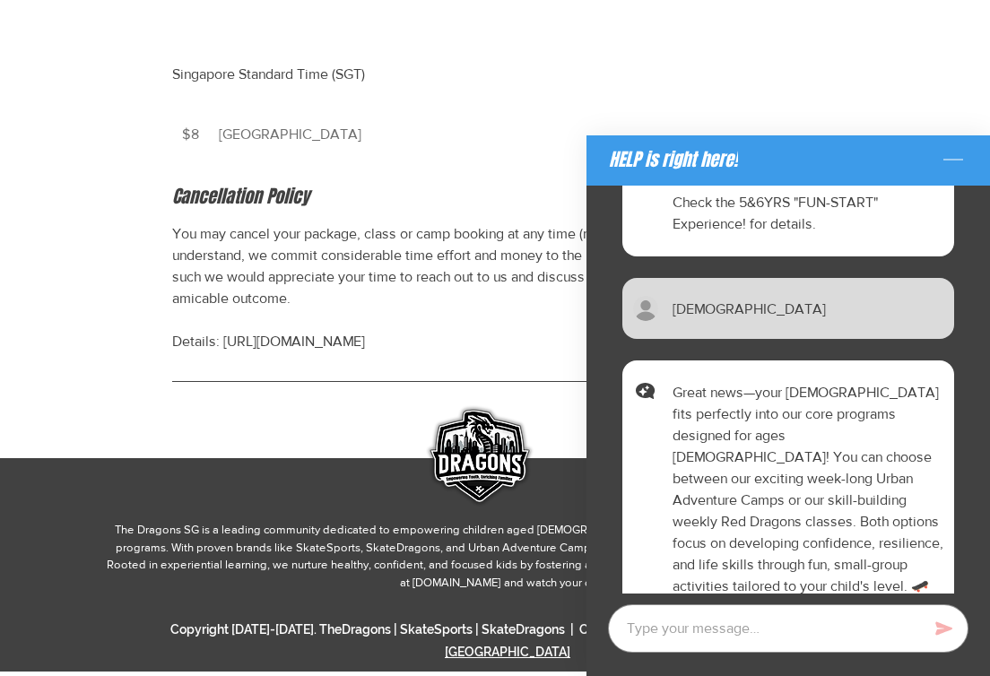
click at [412, 293] on p "You may cancel your package, class or camp booking at any time (min 23hrs notic…" at bounding box center [495, 287] width 646 height 129
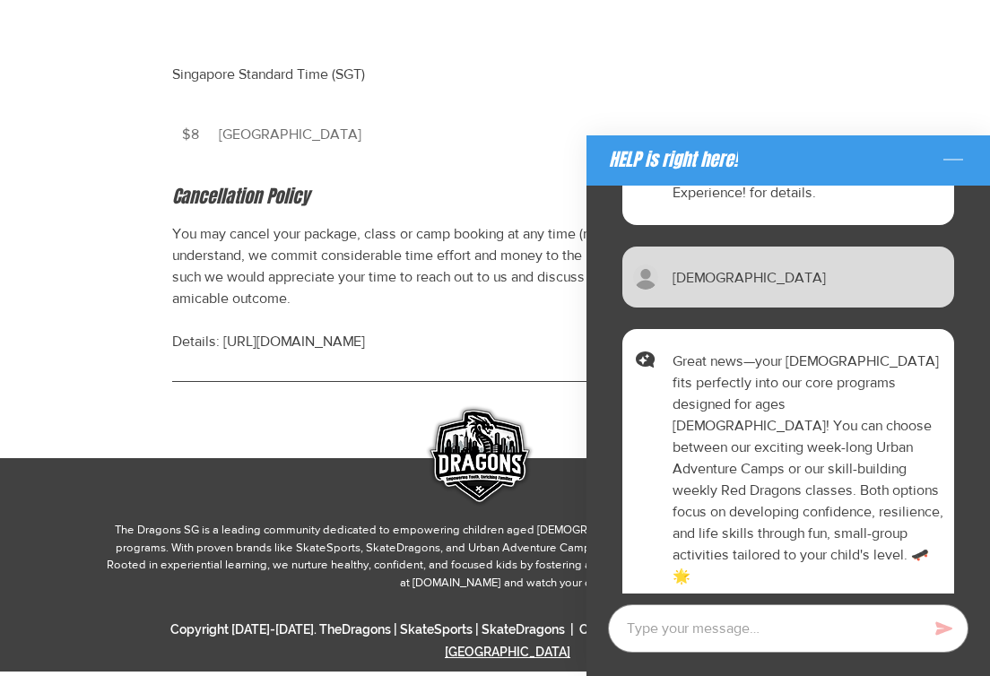
scroll to position [1240, 0]
click at [736, 626] on textarea "Chat with AI assistant" at bounding box center [788, 629] width 361 height 48
type textarea "x"
type textarea "t"
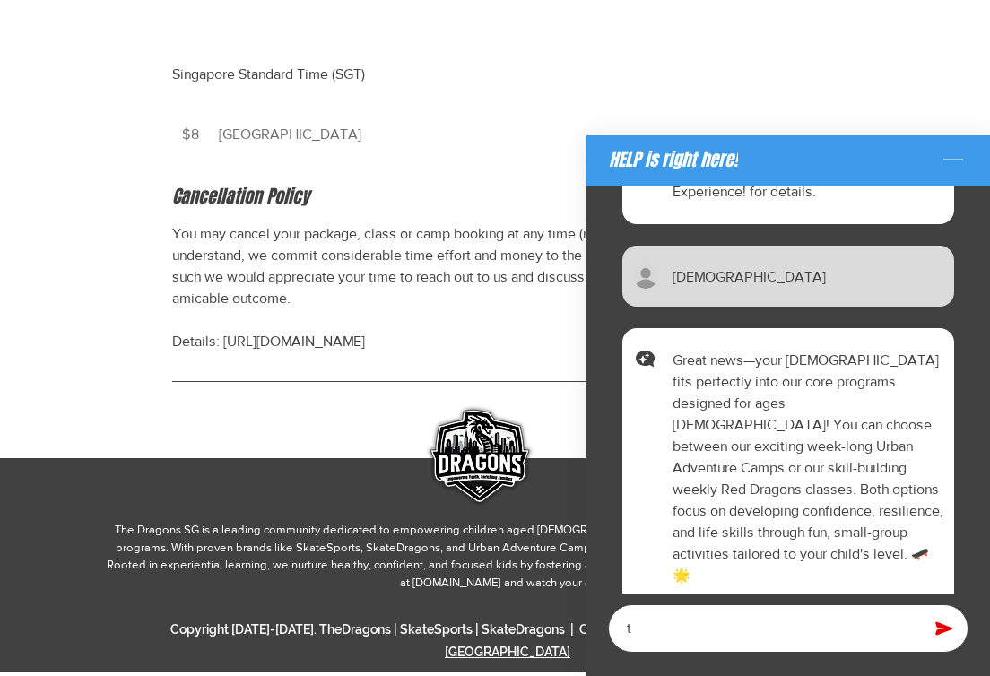
type textarea "x"
type textarea "tr"
type textarea "x"
type textarea "tri"
type textarea "x"
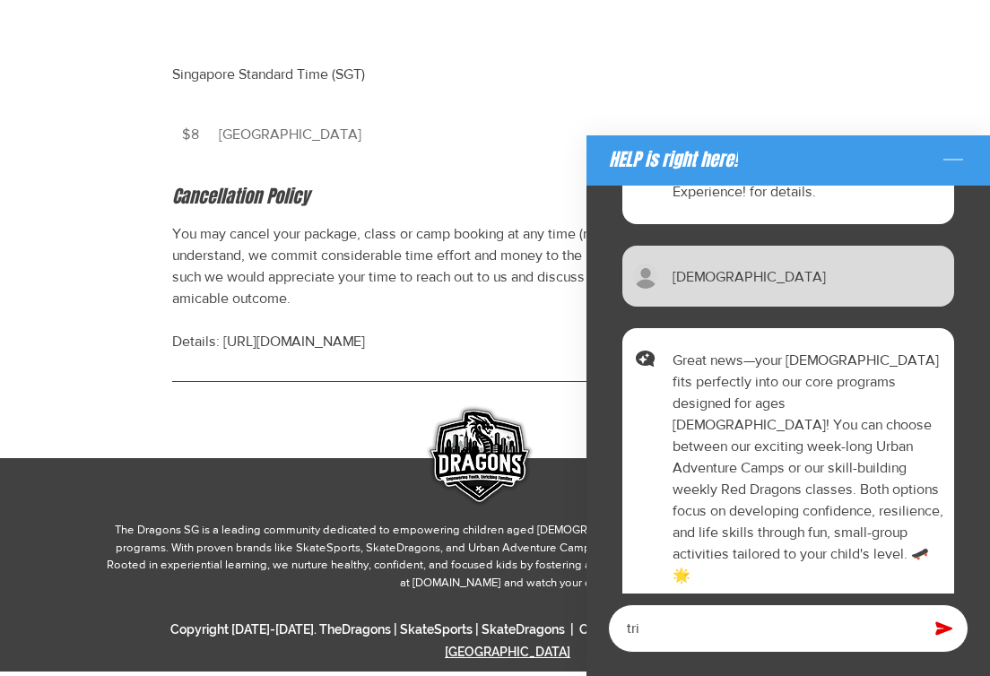
type textarea "tria"
type textarea "x"
type textarea "trial"
type textarea "x"
type textarea "trial"
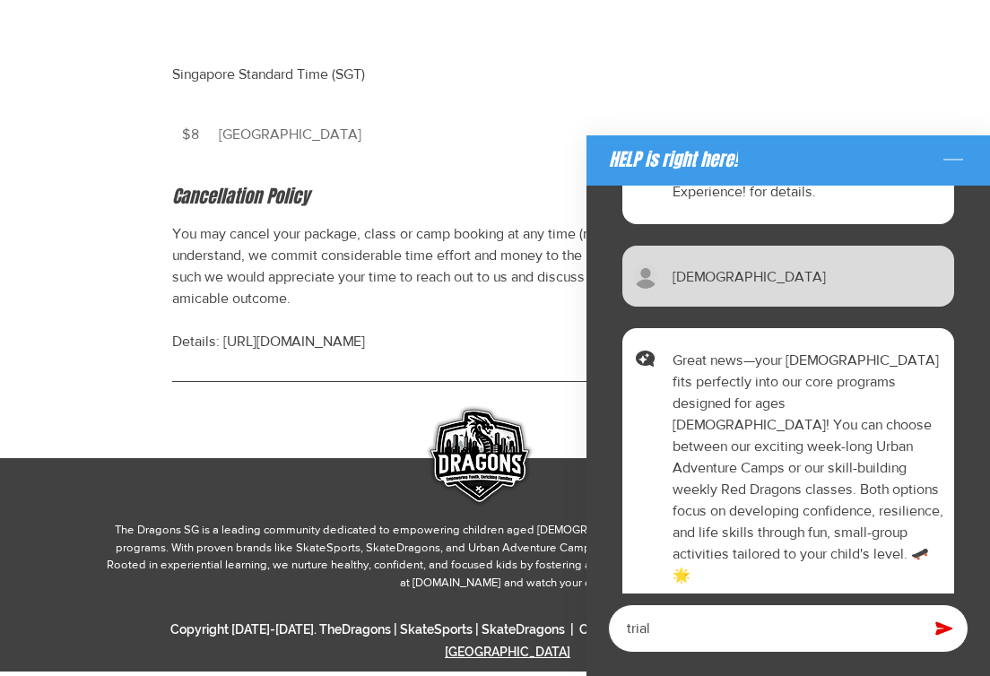
type textarea "x"
type textarea "trial le"
type textarea "x"
type textarea "trial les"
type textarea "x"
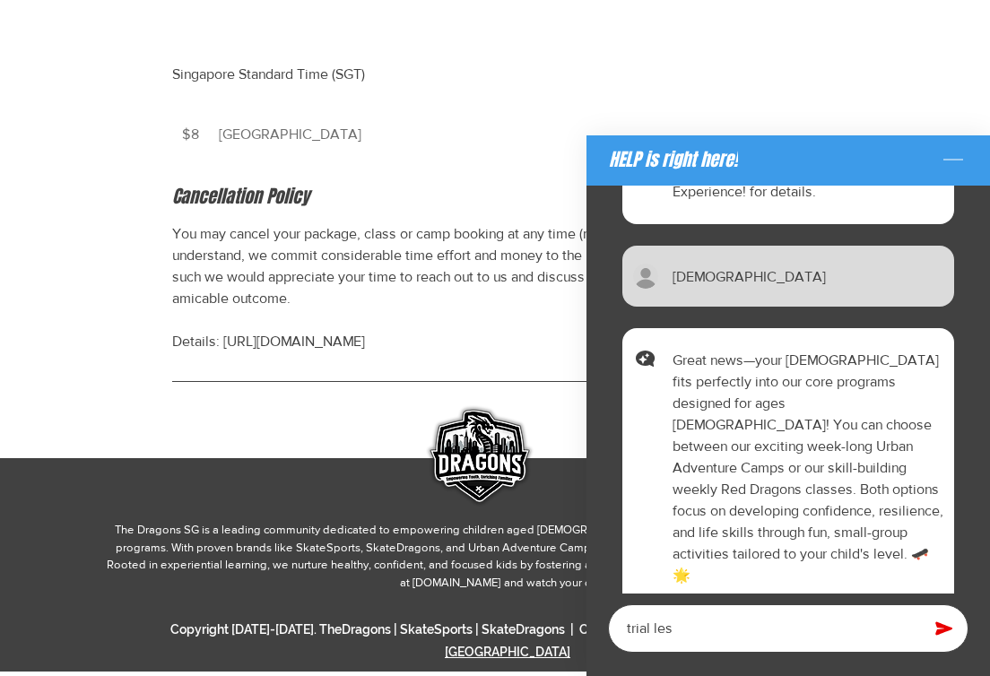
type textarea "trial less"
type textarea "x"
type textarea "trial lesso"
type textarea "x"
type textarea "trial lesson"
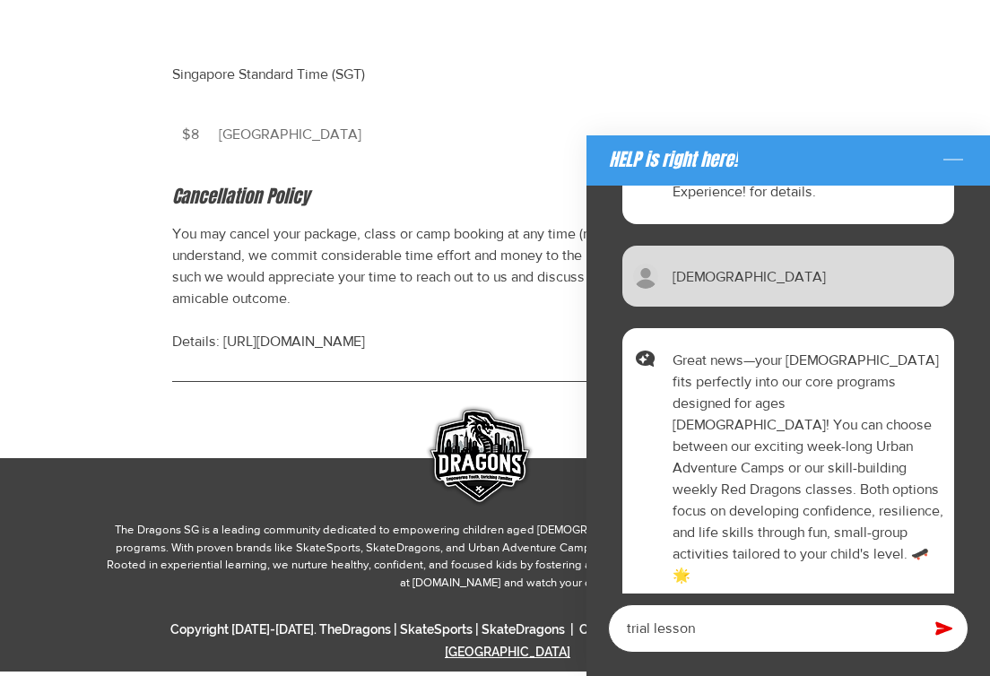
type textarea "x"
type textarea "trial lesson"
type textarea "x"
type textarea "trial lesson f"
type textarea "x"
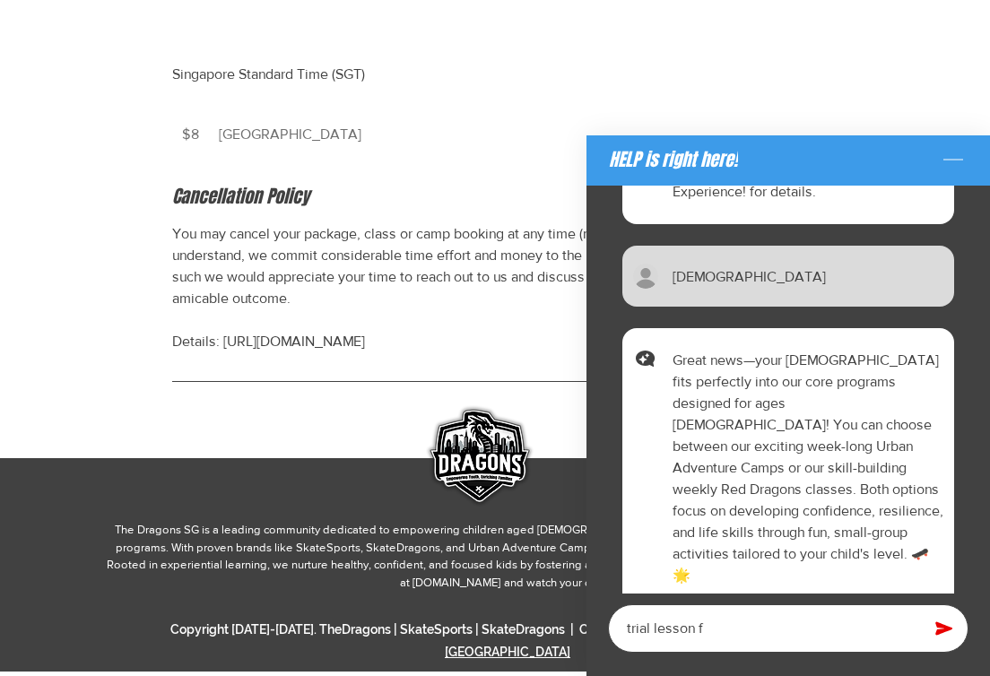
type textarea "trial lesson fo"
type textarea "x"
type textarea "trial lesson for"
type textarea "x"
type textarea "trial lesson for"
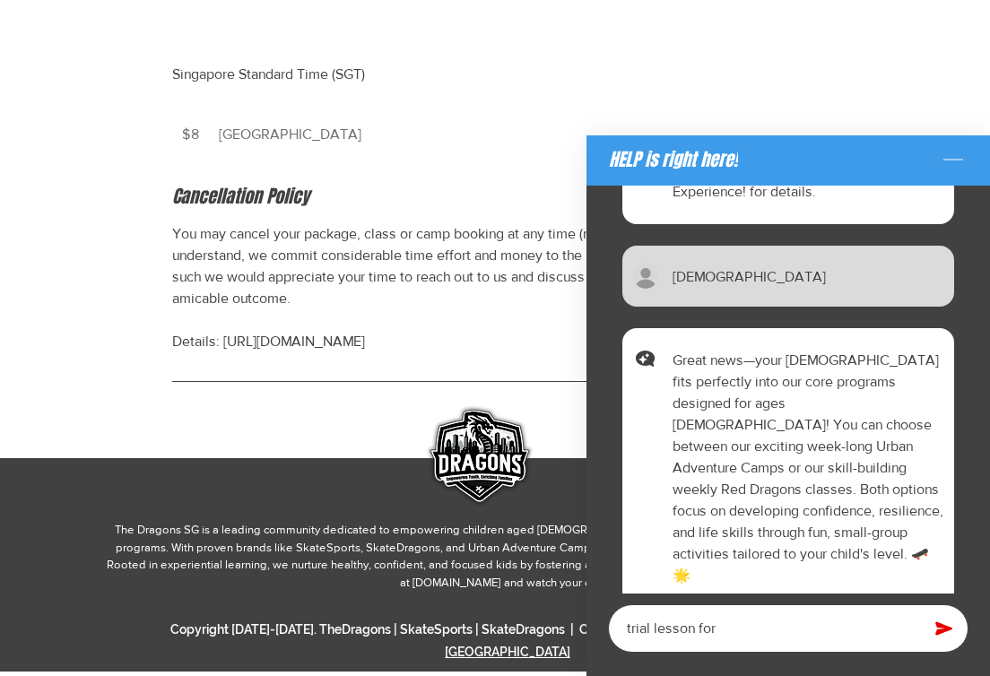
type textarea "x"
type textarea "trial lesson for 1"
type textarea "x"
type textarea "trial lesson for 11"
type textarea "x"
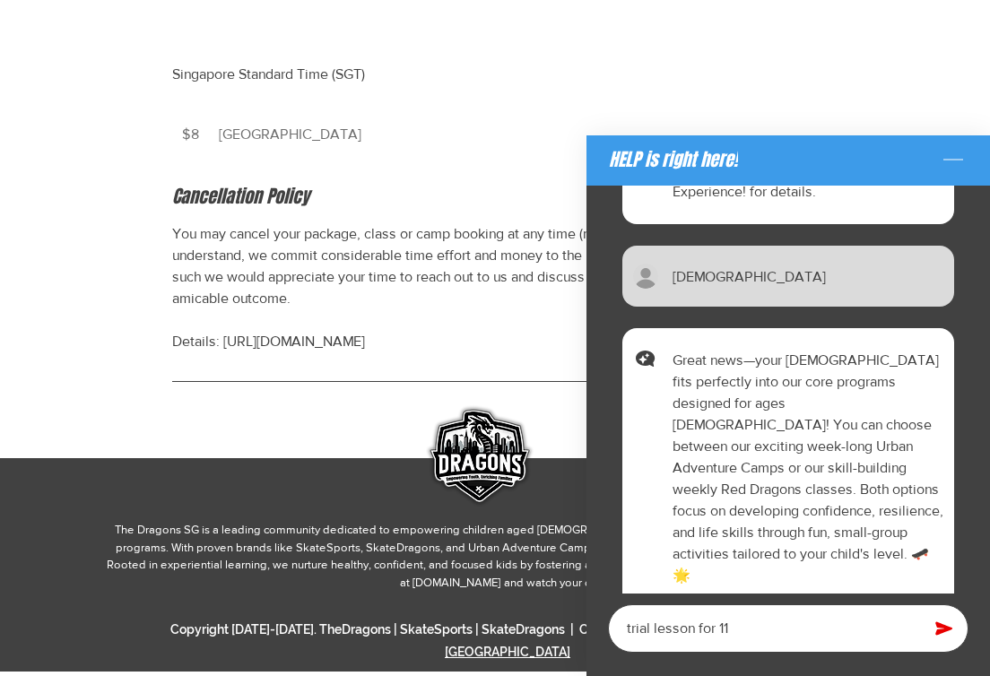
type textarea "trial lesson for 11"
type textarea "x"
type textarea "trial lesson for 11 y"
type textarea "x"
type textarea "trial lesson for 11 ye"
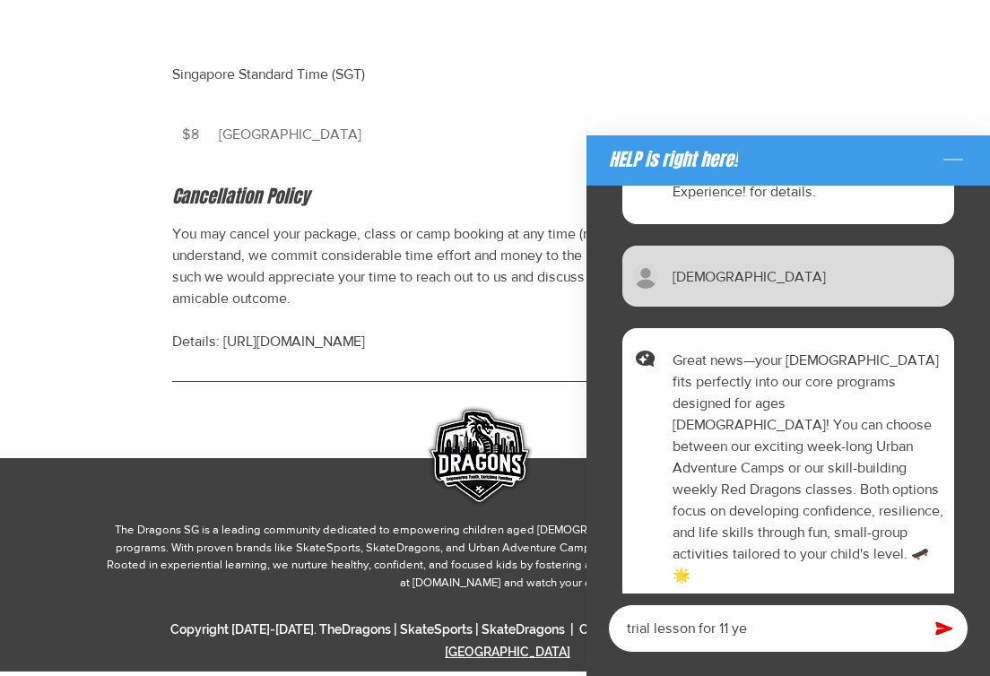
type textarea "x"
type textarea "trial lesson for 11 yea"
type textarea "x"
type textarea "trial lesson for 11 year"
type textarea "x"
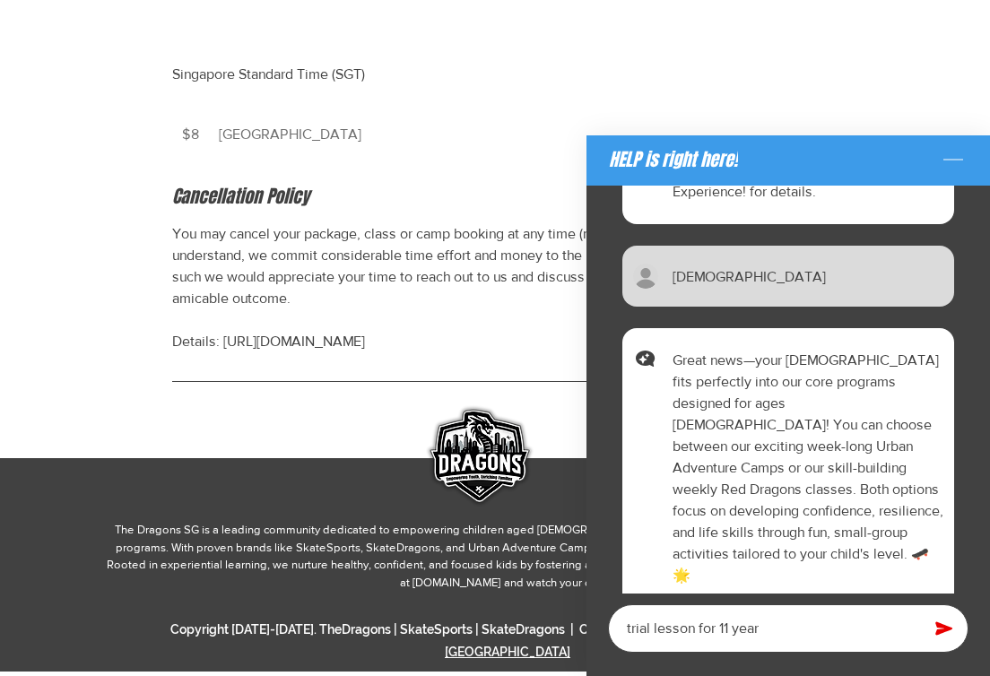
type textarea "trial lesson for 11 years"
type textarea "x"
type textarea "trial lesson for [DEMOGRAPHIC_DATA]"
type textarea "x"
type textarea "trial lesson for [DEMOGRAPHIC_DATA]"
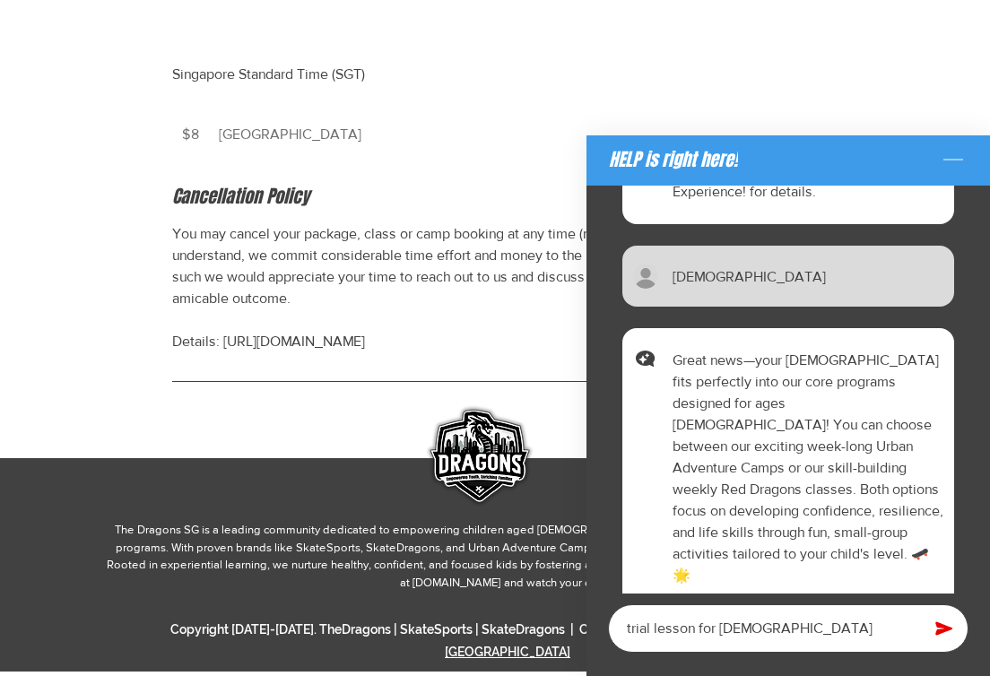
type textarea "x"
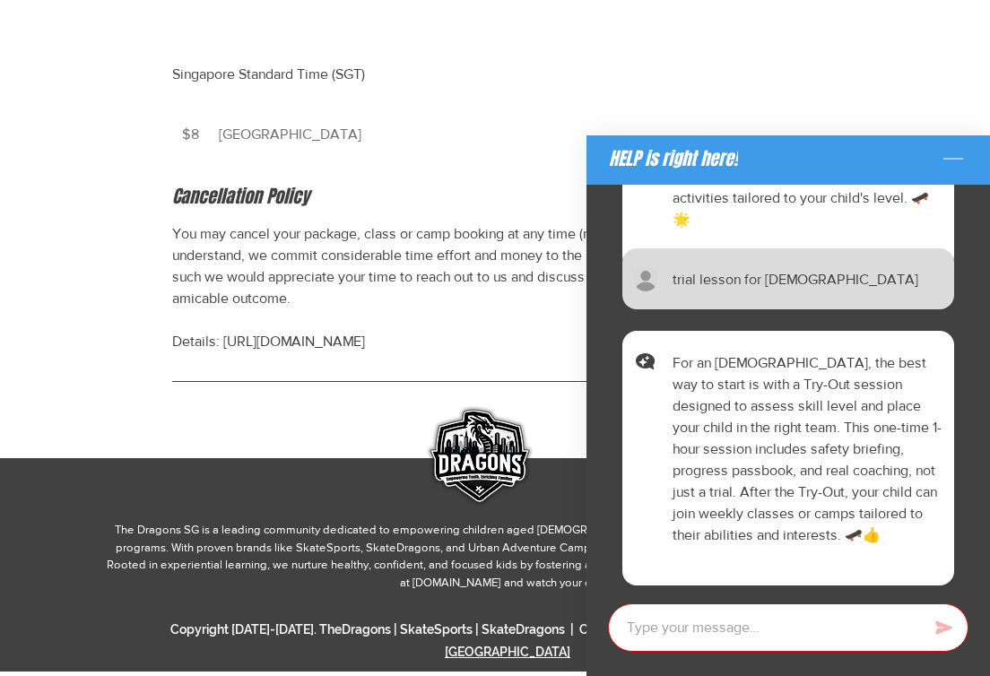
scroll to position [1599, 0]
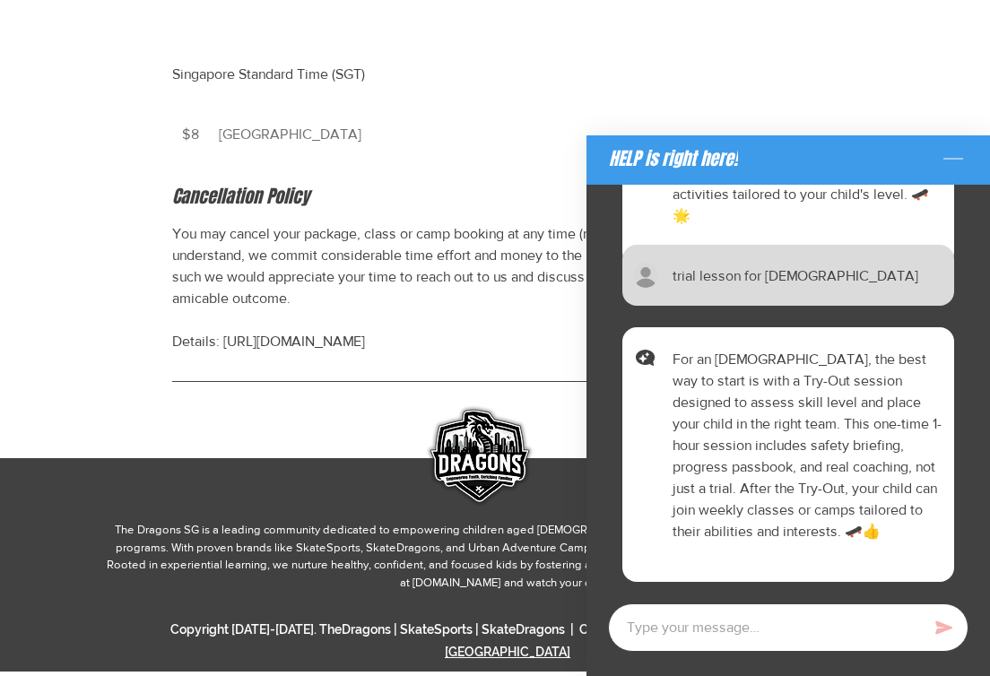
click at [735, 622] on textarea "Chat with AI assistant" at bounding box center [788, 628] width 361 height 48
type textarea "x"
type textarea "o"
type textarea "x"
type textarea "ok"
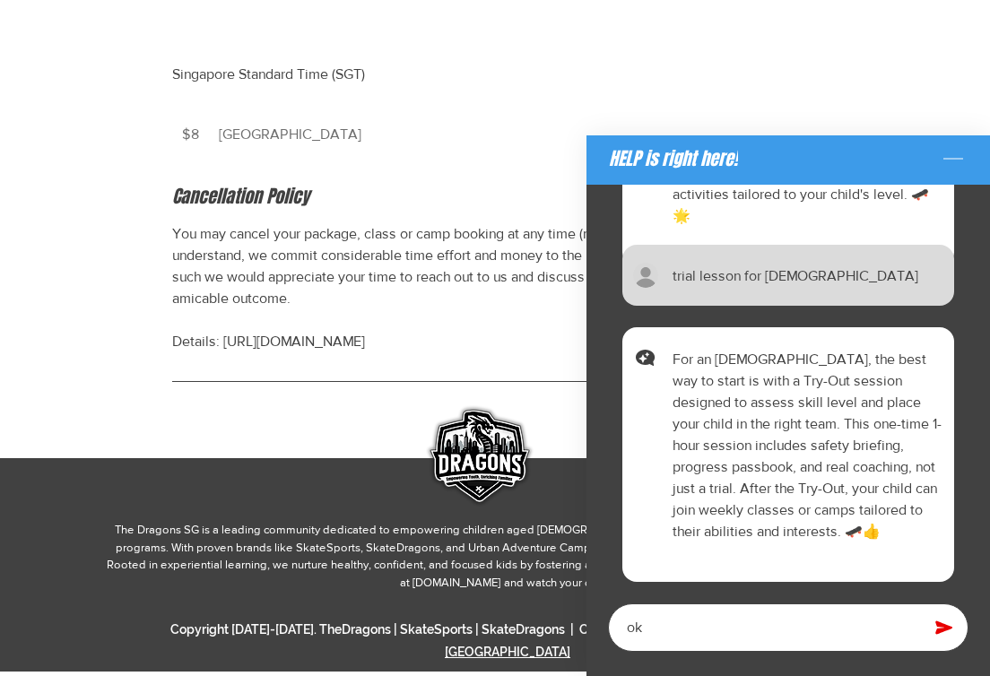
type textarea "x"
type textarea "ok"
type textarea "x"
type textarea "ok t"
type textarea "x"
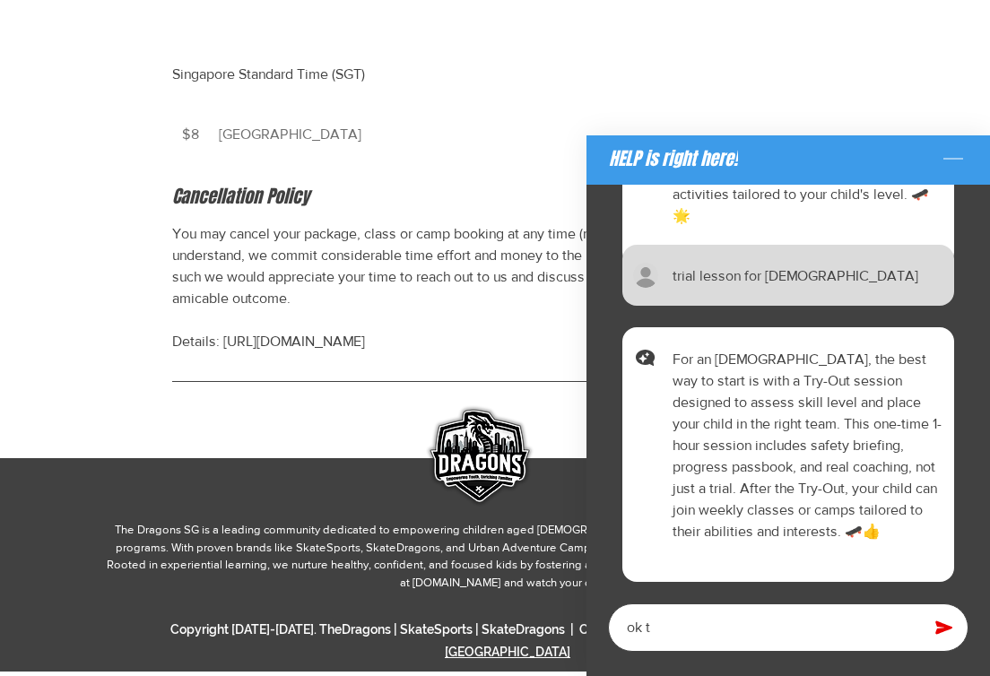
type textarea "ok tr"
type textarea "x"
type textarea "ok try"
type textarea "x"
type textarea "ok try"
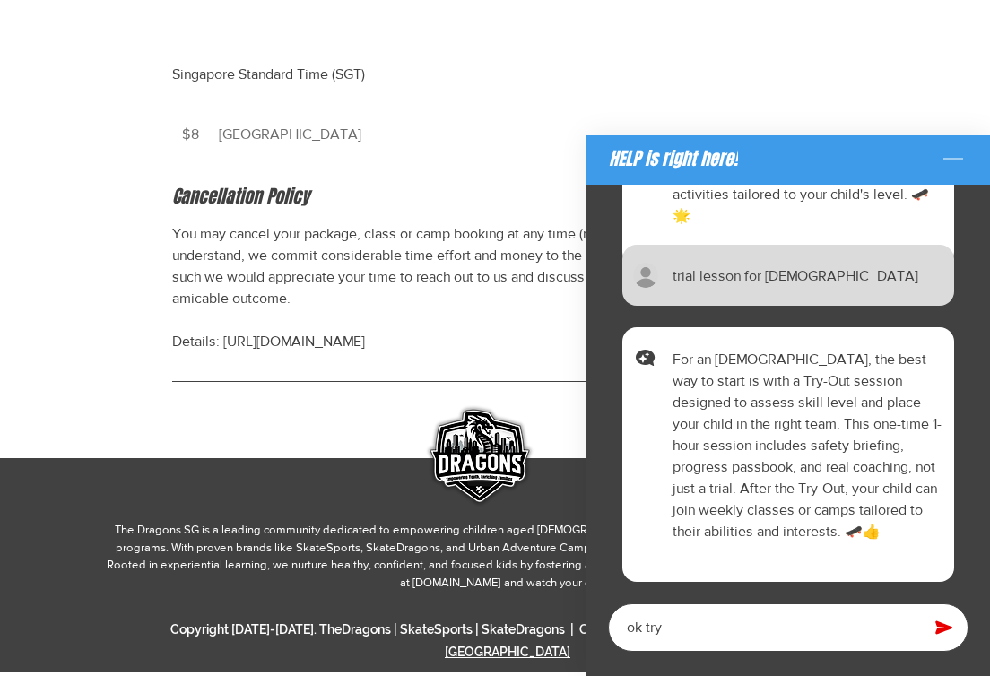
type textarea "x"
type textarea "ok try o"
type textarea "x"
type textarea "ok try ou"
type textarea "x"
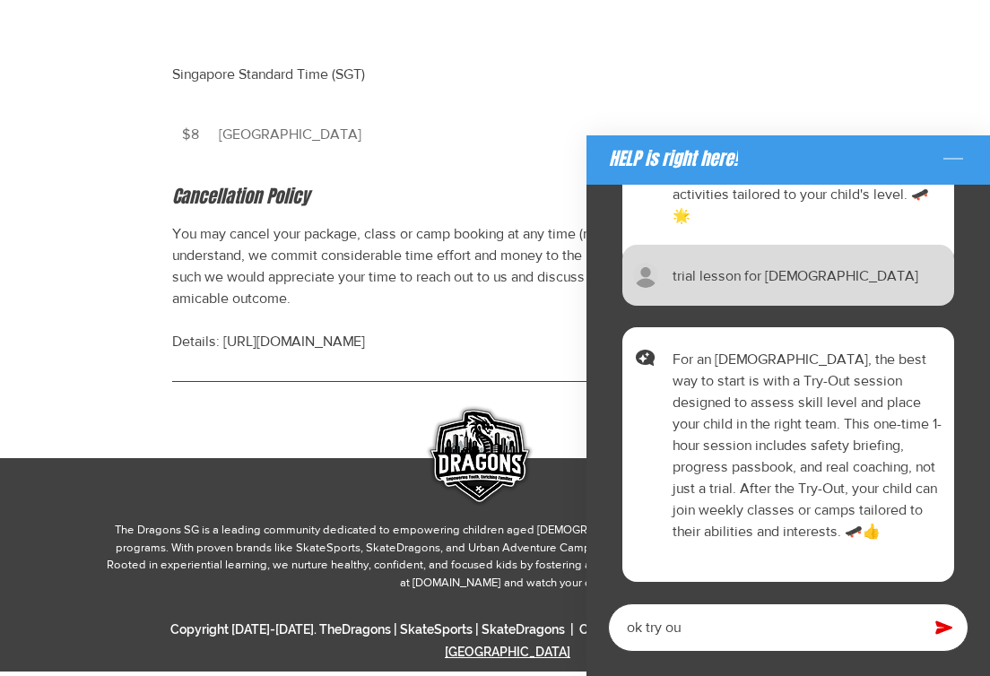
type textarea "ok try out"
type textarea "x"
type textarea "ok try out"
type textarea "x"
type textarea "ok try out f"
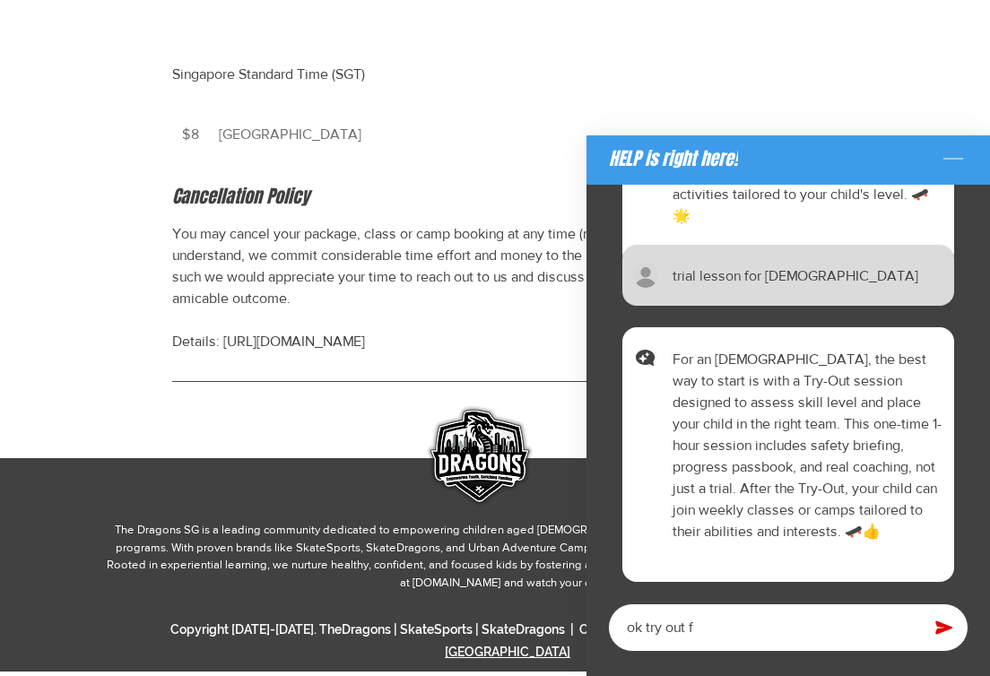
type textarea "x"
type textarea "ok try out fo"
type textarea "x"
type textarea "ok try out for"
type textarea "x"
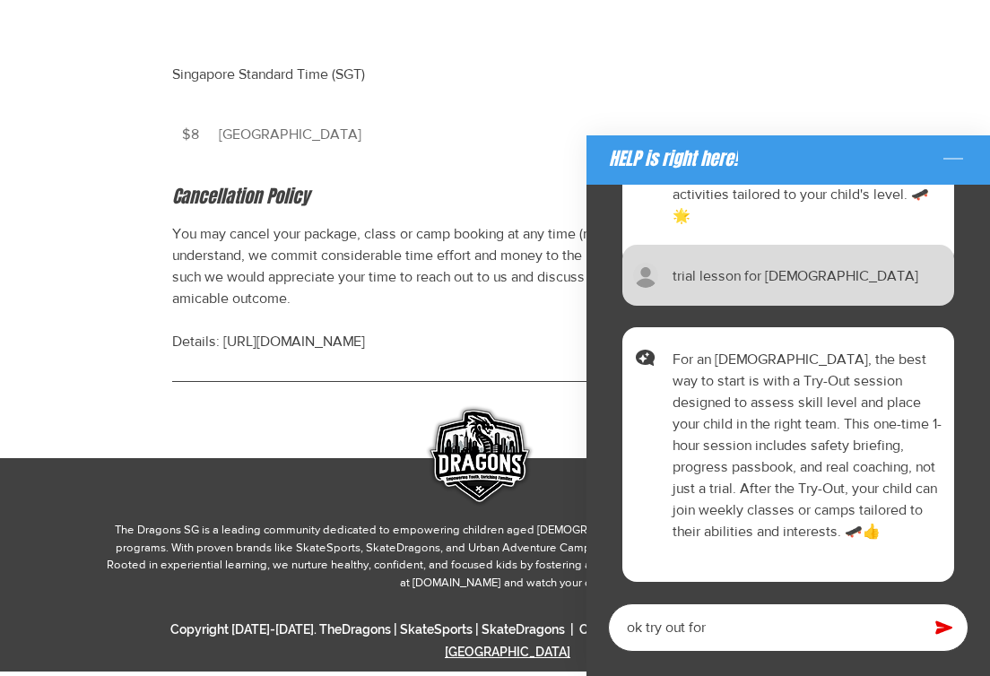
type textarea "ok try out for"
type textarea "x"
type textarea "ok try out for 1"
type textarea "x"
type textarea "ok try out for 11"
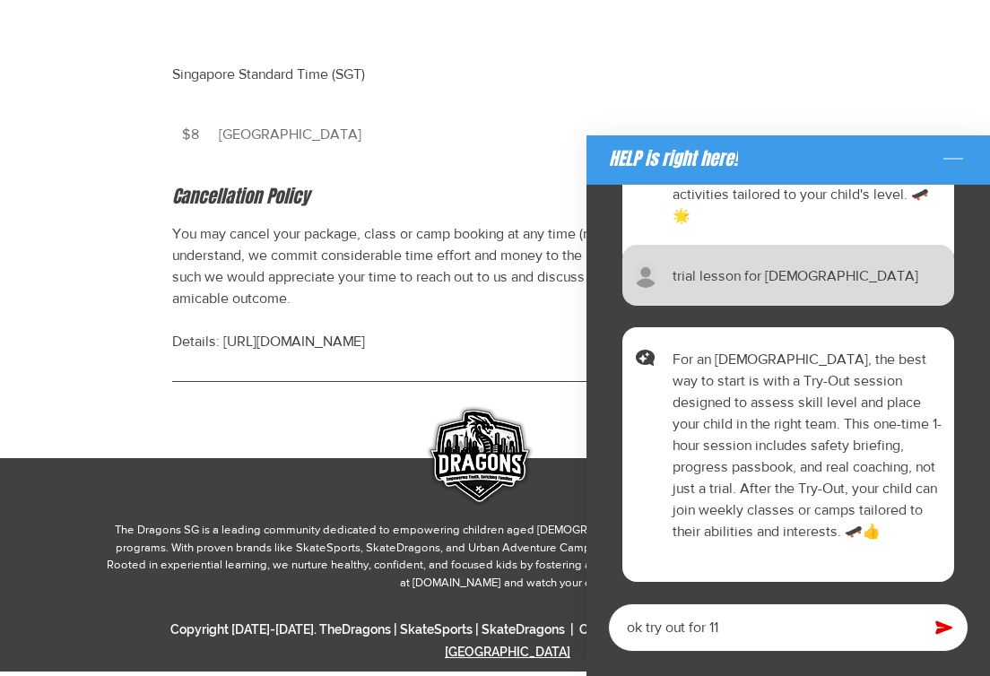
type textarea "x"
type textarea "ok try out for 11 y"
type textarea "x"
type textarea "ok try out for 11 ye"
type textarea "x"
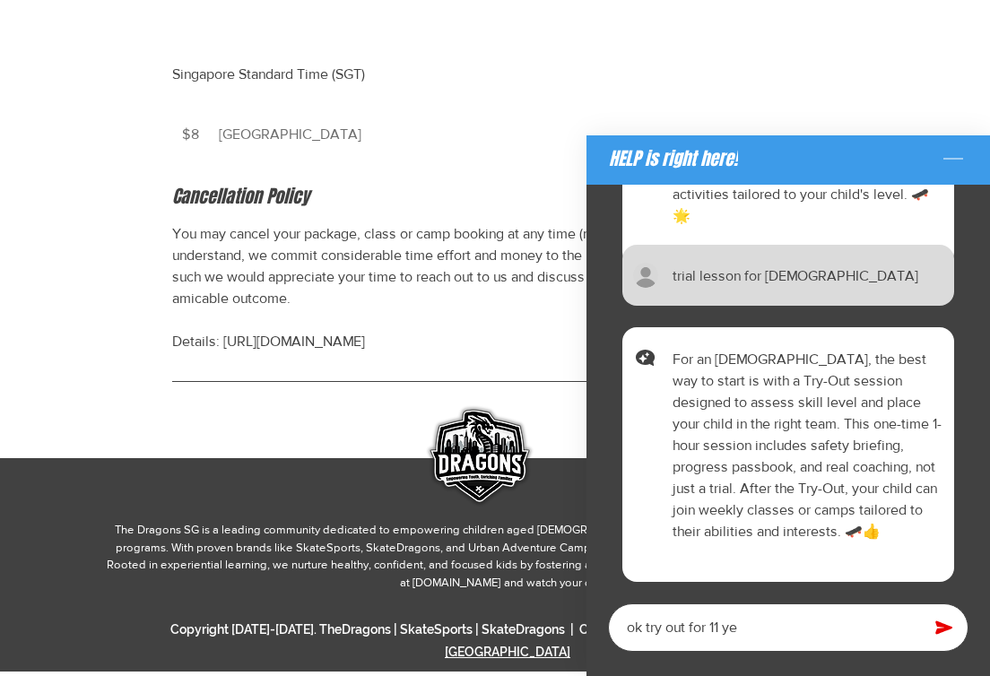
type textarea "ok try out for 11 yea"
type textarea "x"
type textarea "ok try out for 11 year"
type textarea "x"
type textarea "ok try out for 11 year"
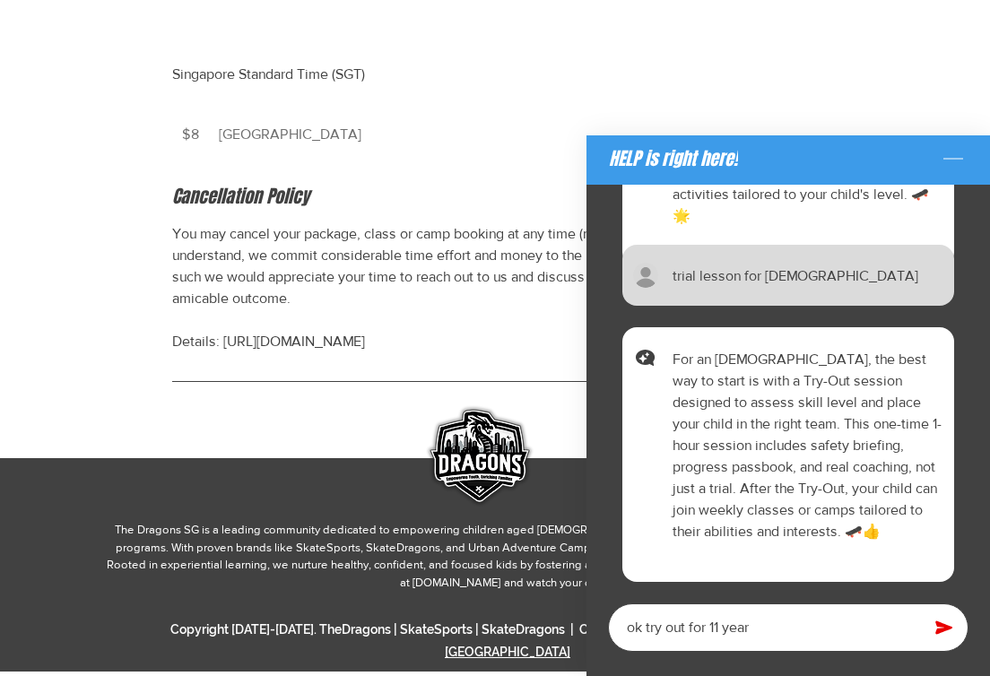
type textarea "x"
type textarea "ok try out for [DEMOGRAPHIC_DATA]"
type textarea "x"
type textarea "ok try out for 11 year ol"
type textarea "x"
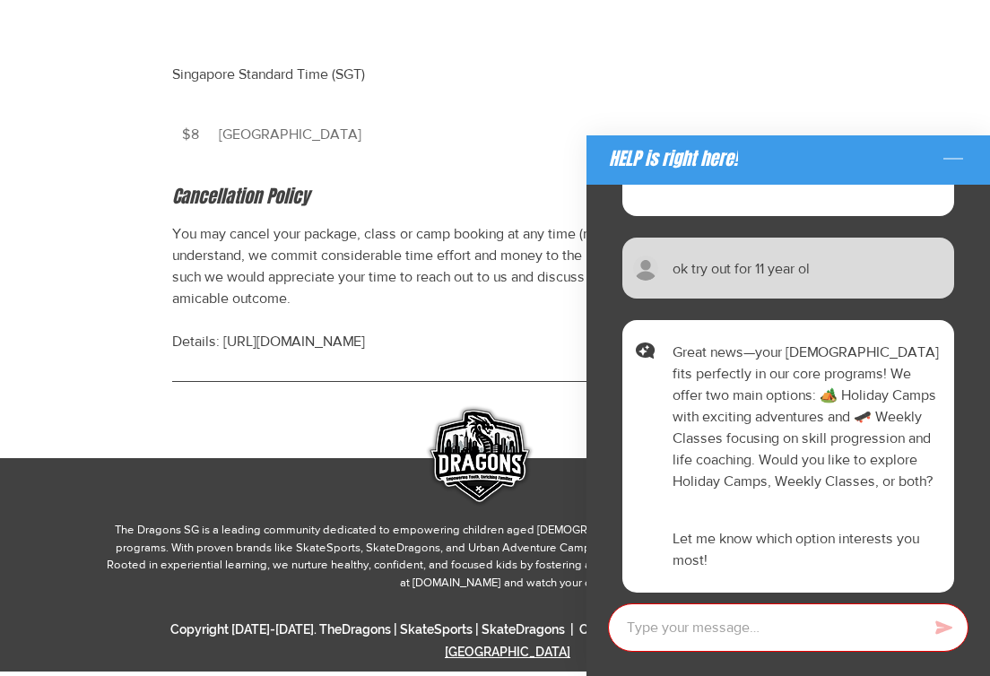
scroll to position [1976, 0]
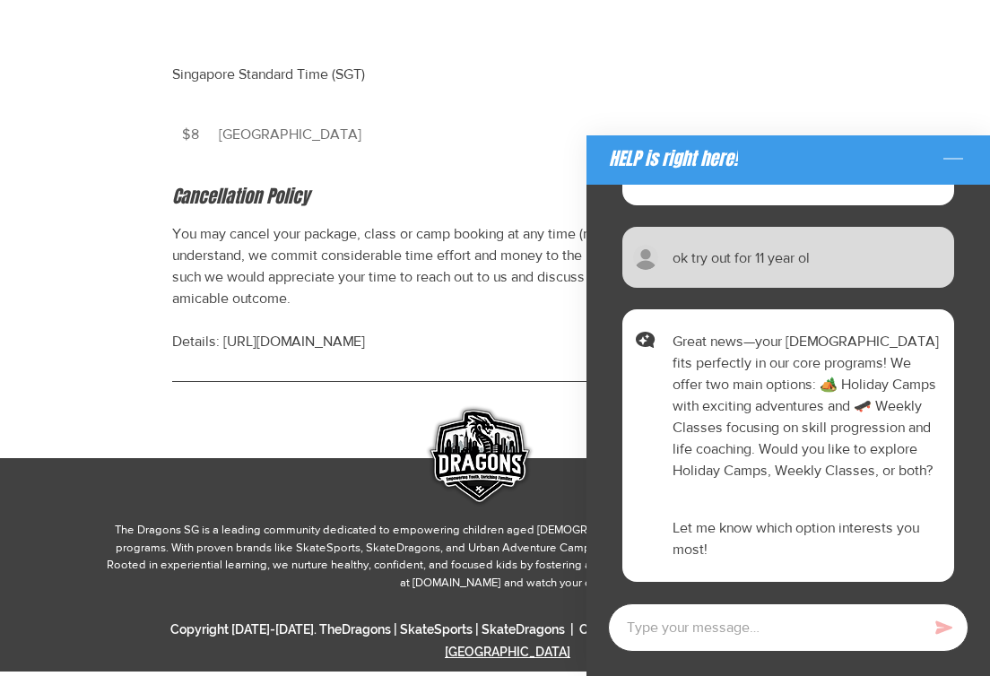
click at [744, 626] on textarea "Chat with AI assistant" at bounding box center [788, 628] width 361 height 48
type textarea "x"
type textarea "w"
type textarea "x"
type textarea "we"
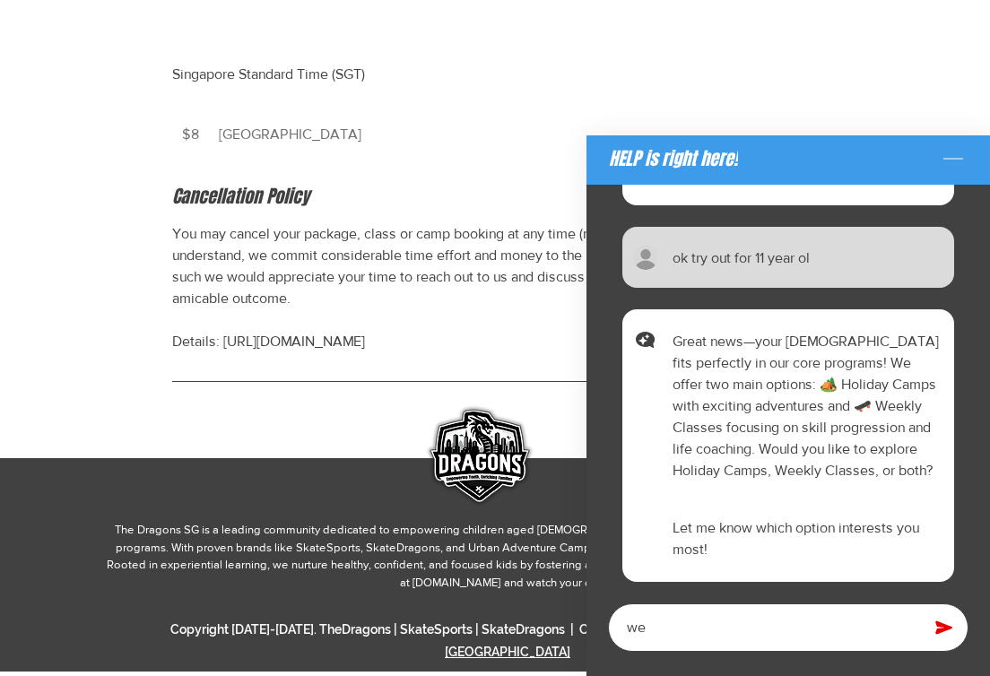
type textarea "x"
type textarea "wee"
type textarea "x"
type textarea "week"
type textarea "x"
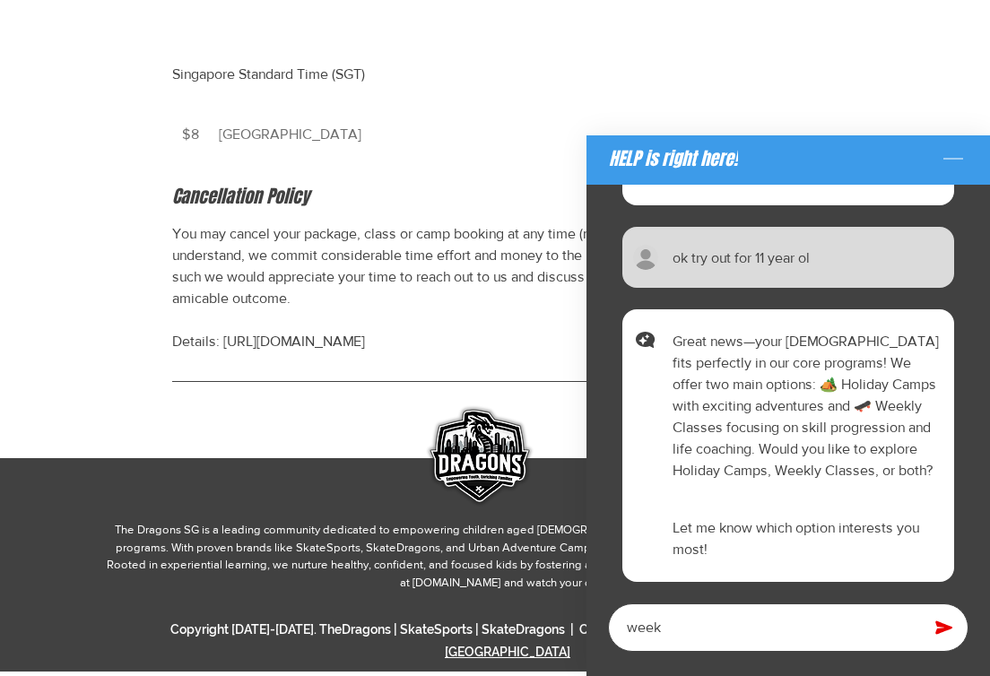
type textarea "weekl"
type textarea "x"
type textarea "weekly"
type textarea "x"
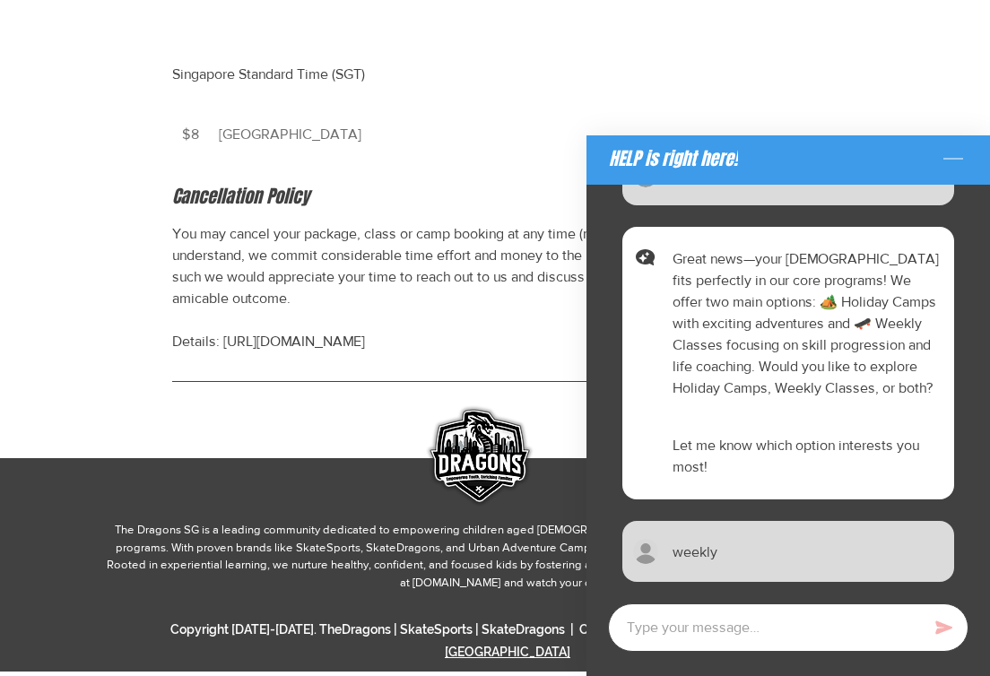
scroll to position [2109, 0]
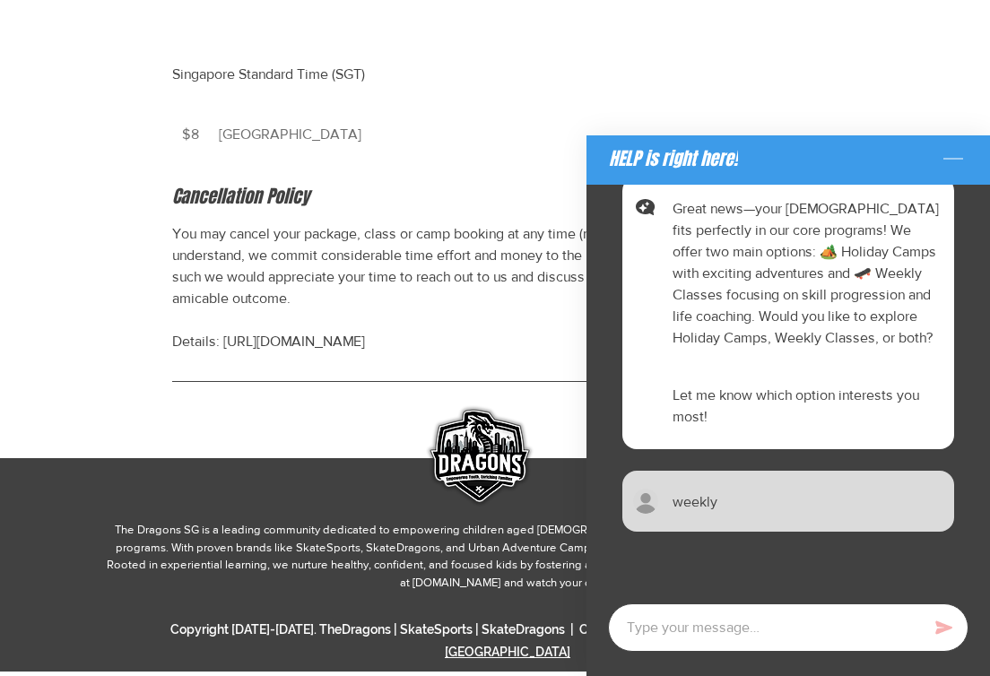
type textarea "x"
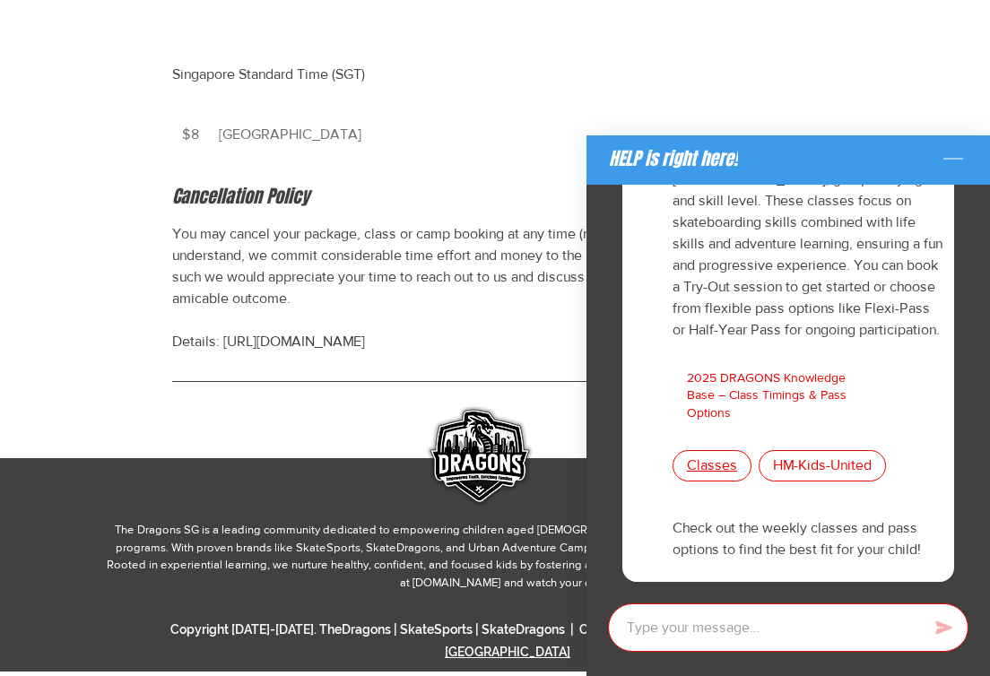
scroll to position [2558, 0]
click at [718, 473] on span "Classes" at bounding box center [712, 466] width 50 height 20
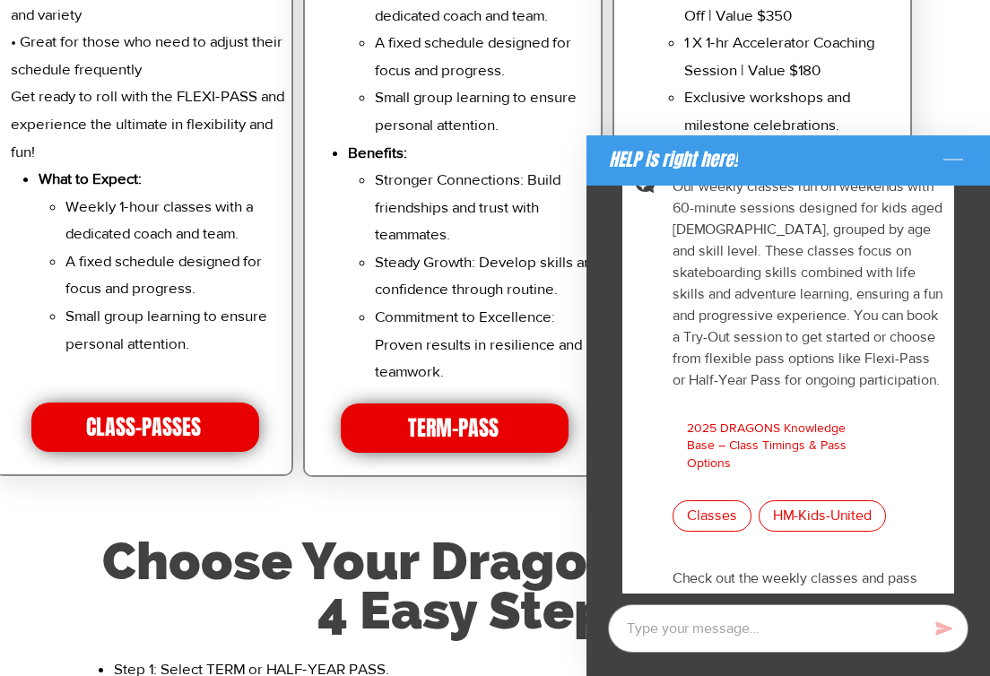
scroll to position [4136, 0]
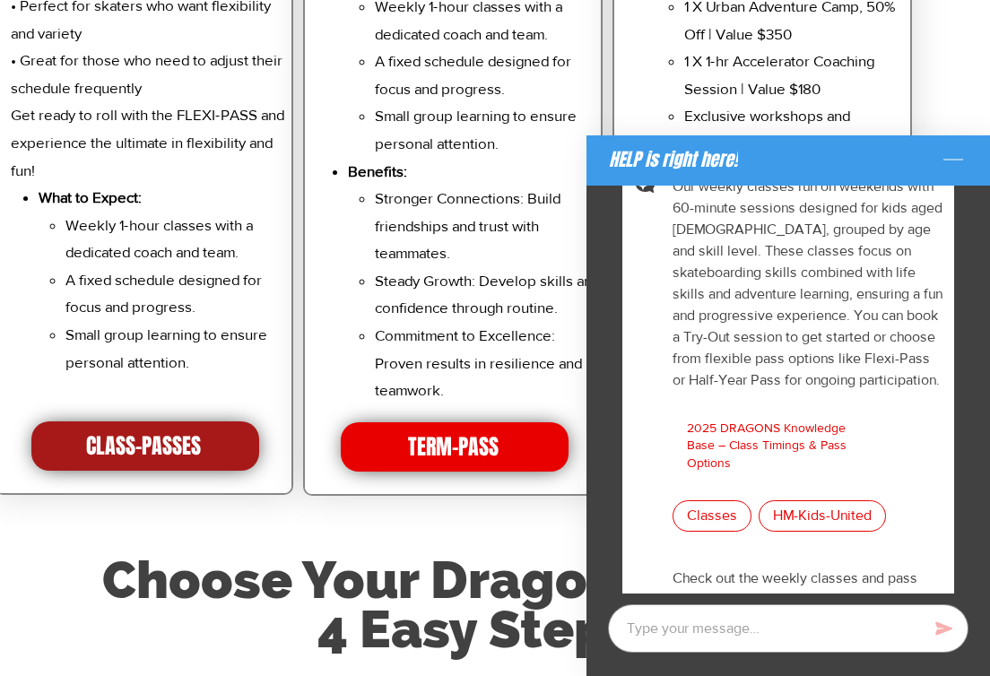
click at [207, 422] on span "CLASS-PASSES" at bounding box center [145, 446] width 228 height 49
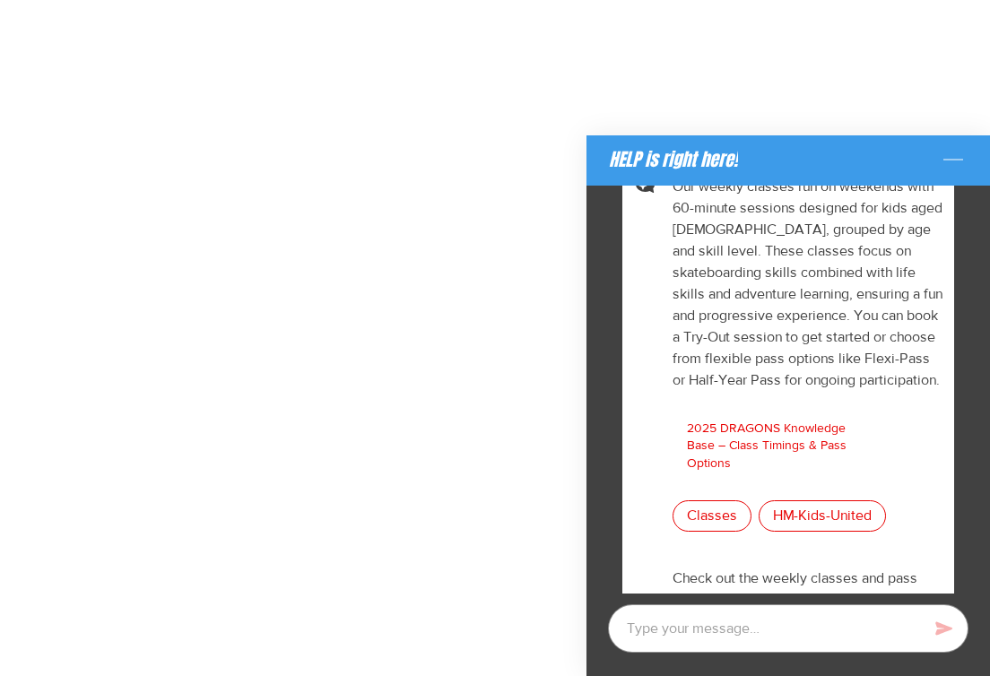
scroll to position [1587, 0]
type textarea "x"
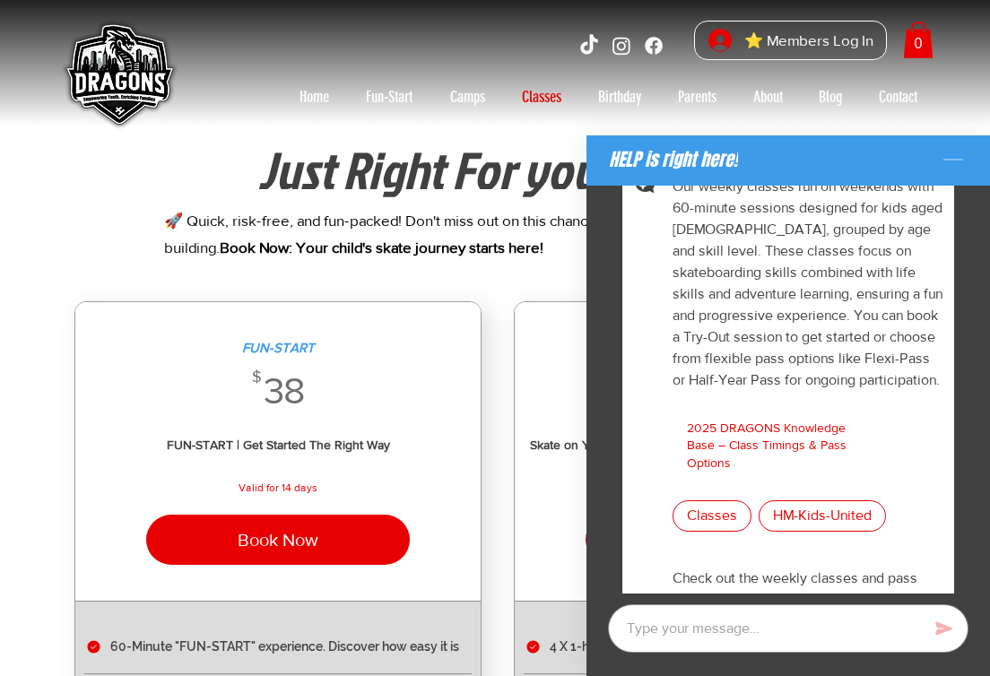
click at [958, 155] on icon "Minimize the chat" at bounding box center [953, 160] width 29 height 29
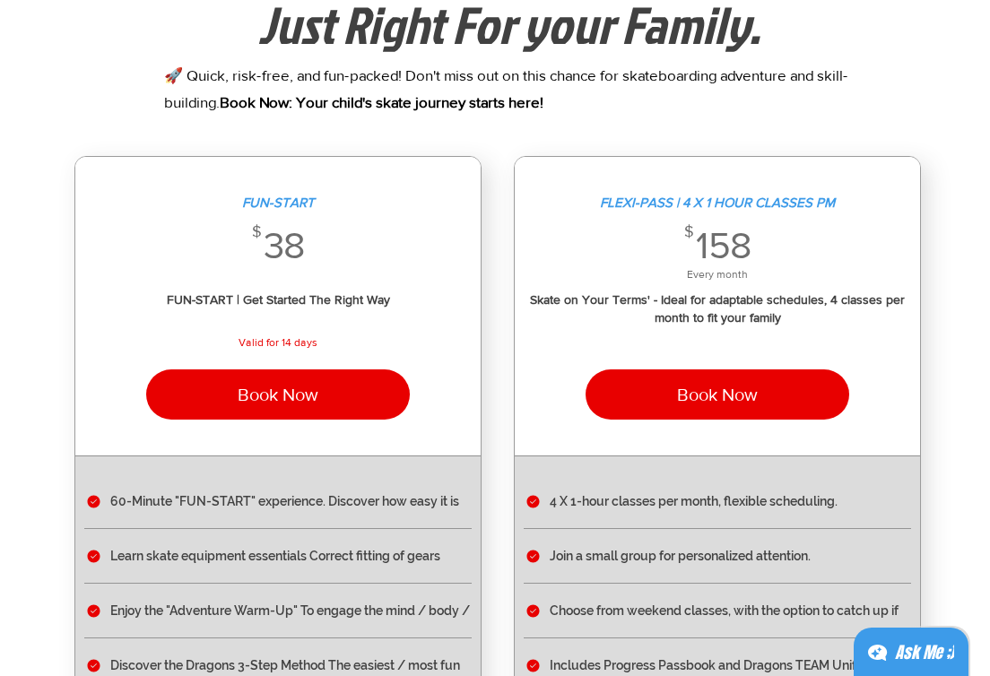
scroll to position [900, 0]
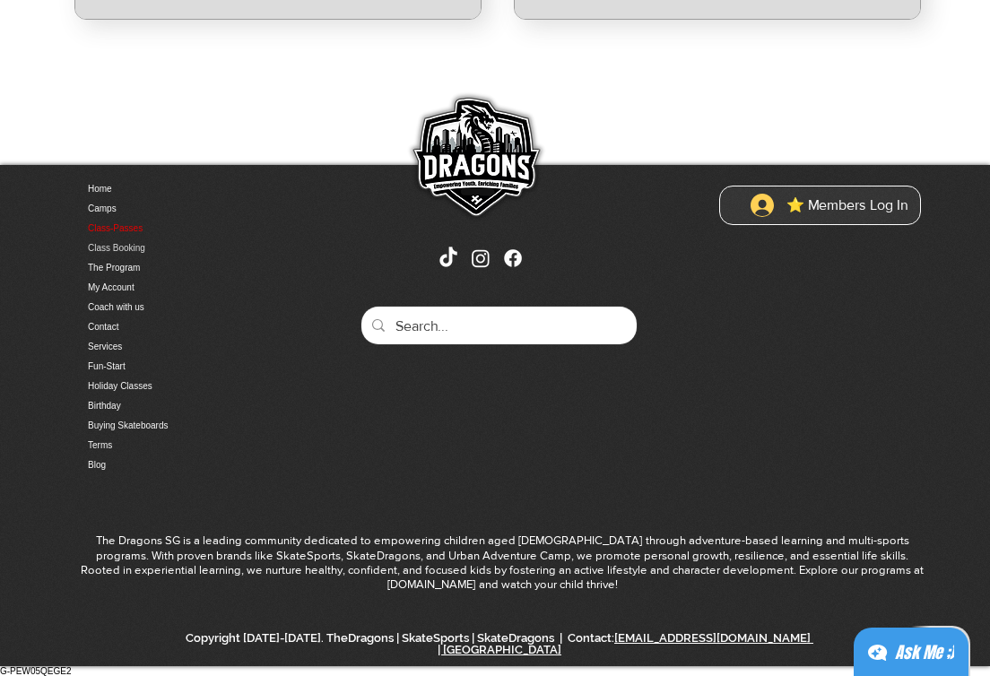
click at [132, 257] on link "Class Booking" at bounding box center [182, 249] width 188 height 20
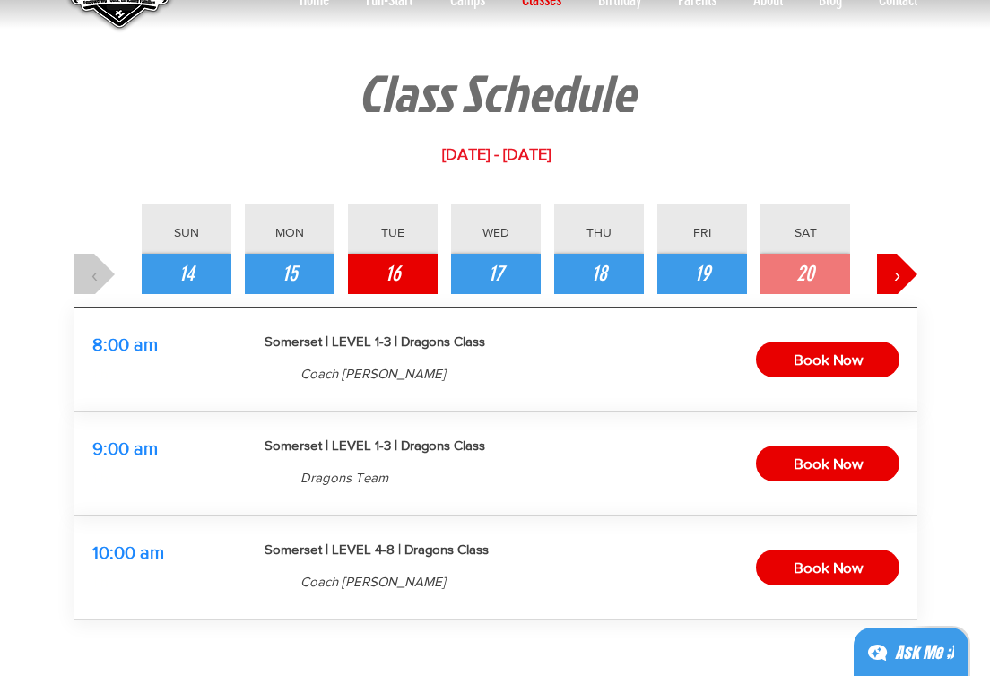
scroll to position [106, 0]
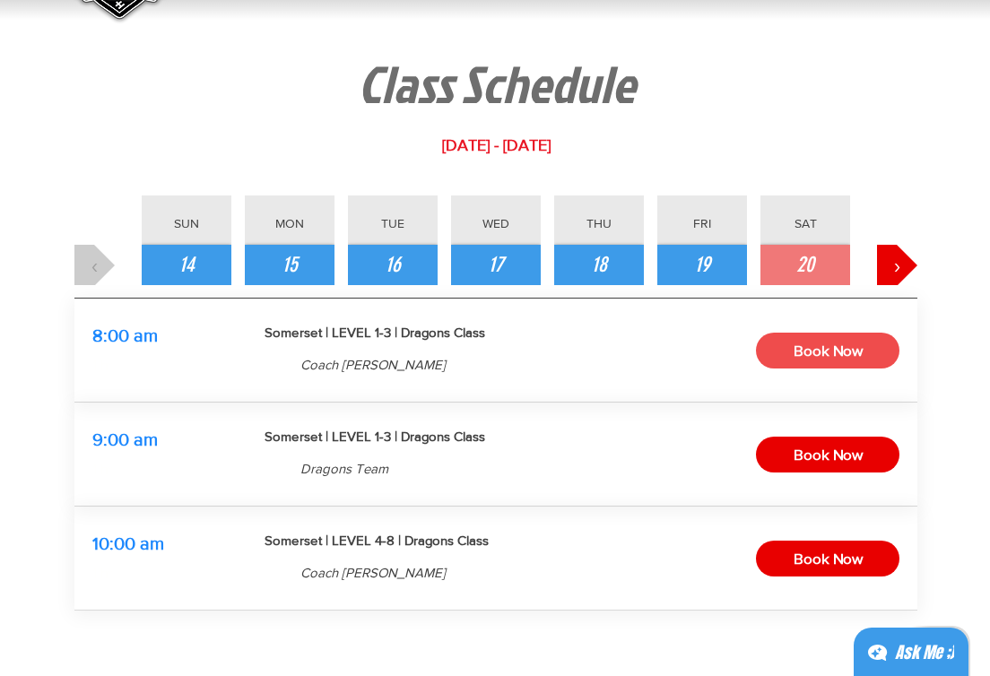
click at [824, 357] on span "Book Now" at bounding box center [828, 351] width 69 height 28
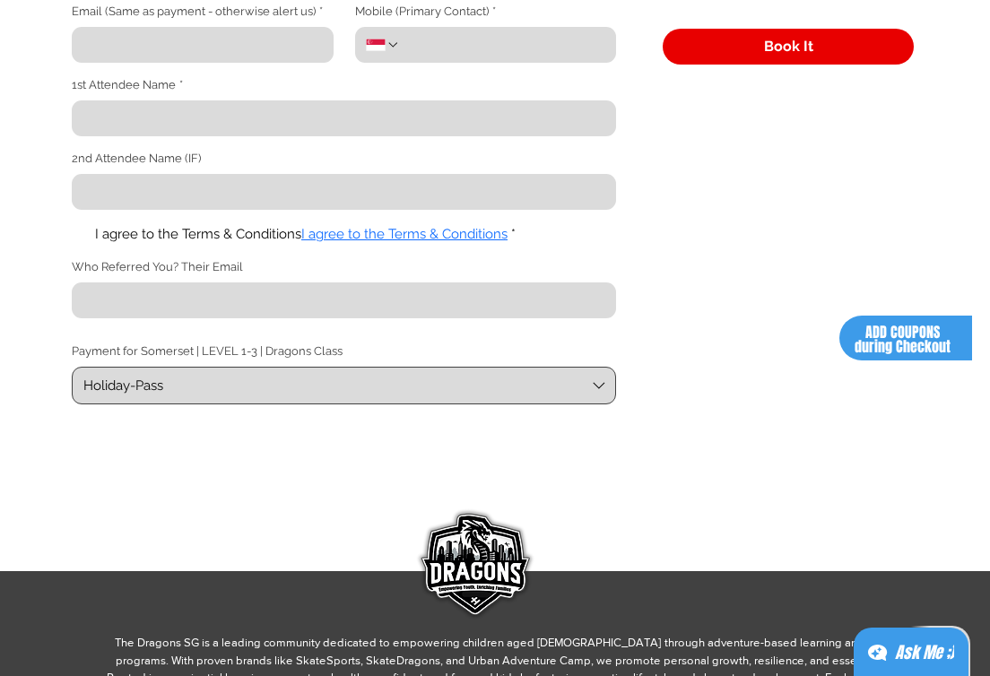
scroll to position [538, 0]
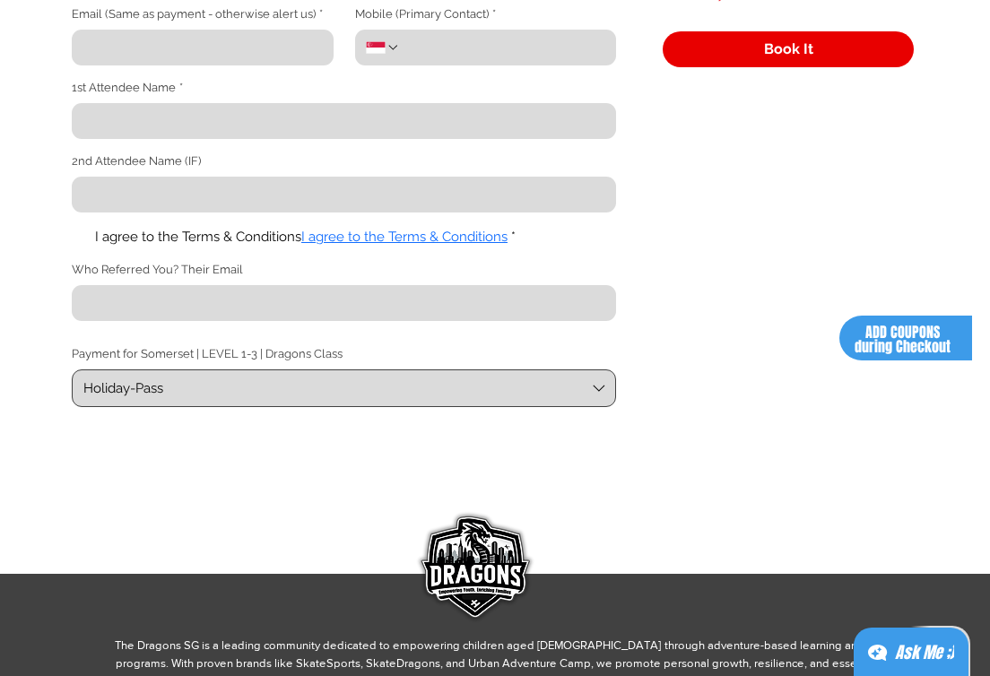
click at [526, 398] on span "Holiday-Pass" at bounding box center [334, 388] width 502 height 19
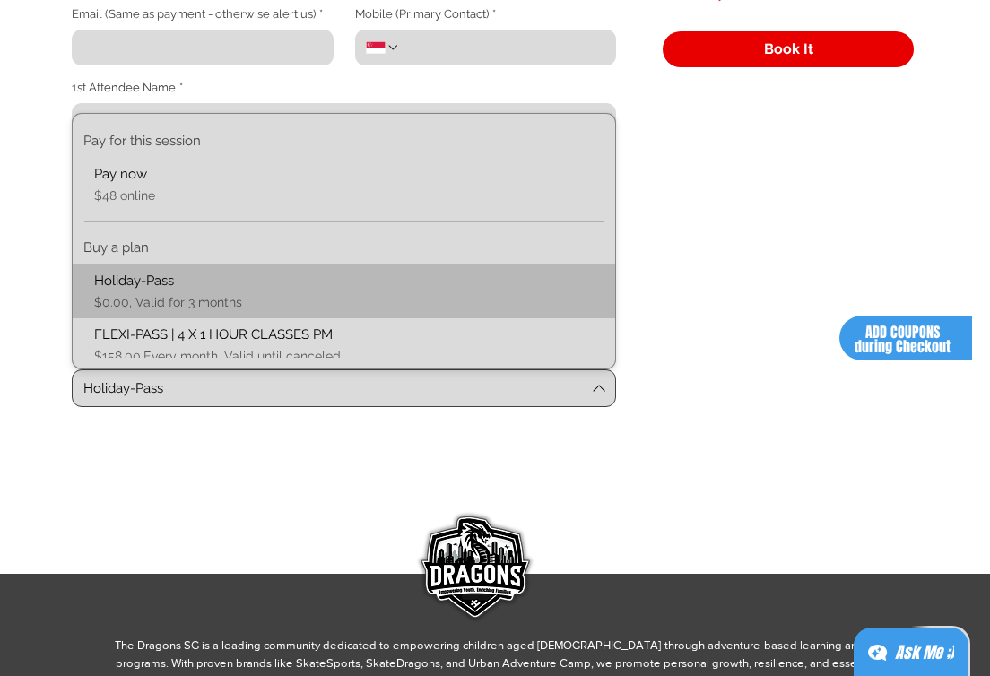
scroll to position [15, 0]
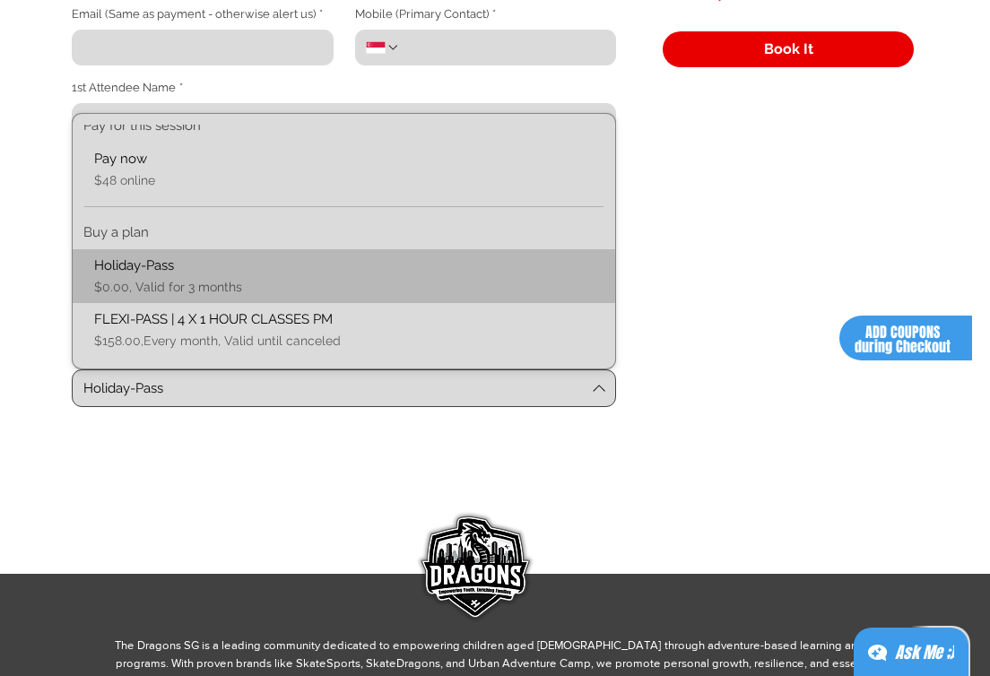
click at [487, 286] on div "Holiday-Pass $0.00, Valid for 3 months" at bounding box center [343, 277] width 521 height 40
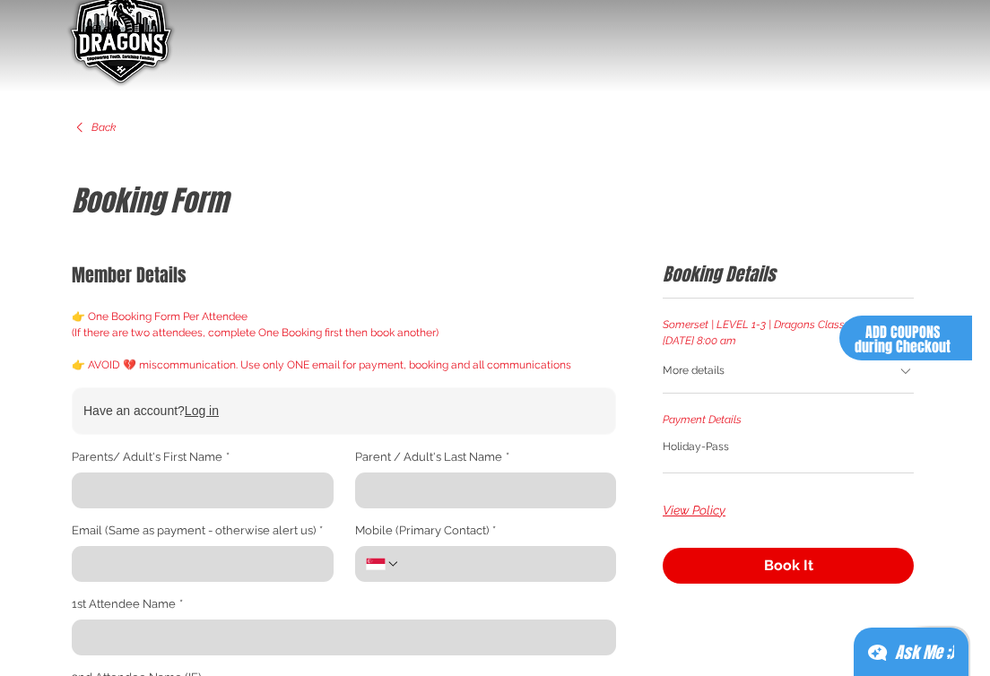
scroll to position [0, 0]
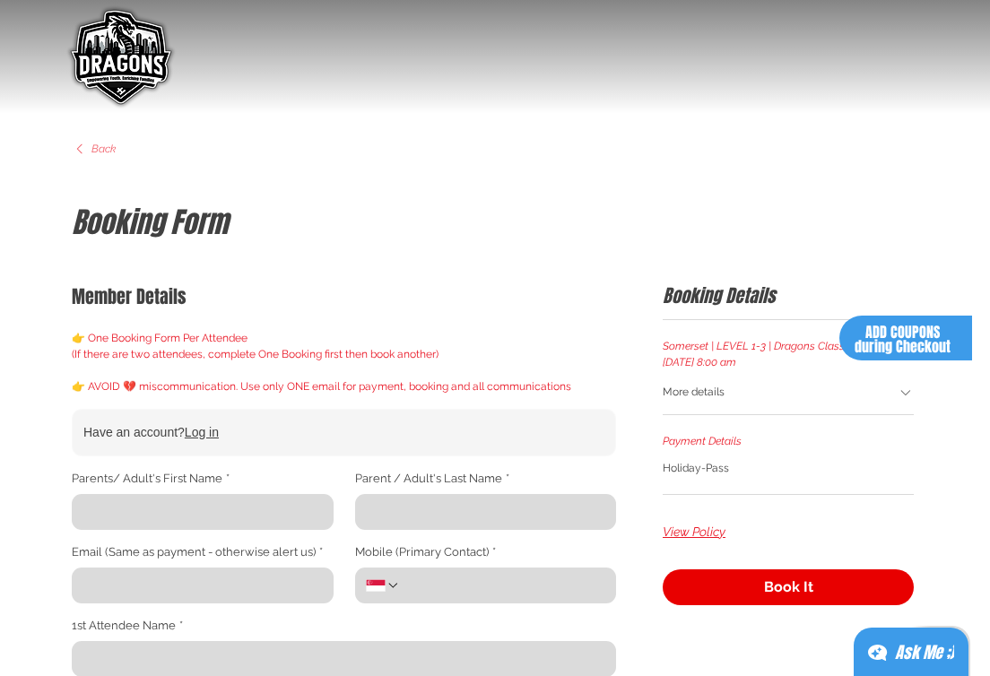
click at [86, 151] on icon "main content" at bounding box center [80, 149] width 16 height 16
click at [107, 150] on div "Back Booking Form Booking Form Member Details 👉 One Booking Form Per Attendee (…" at bounding box center [495, 663] width 990 height 1326
